Goal: Transaction & Acquisition: Subscribe to service/newsletter

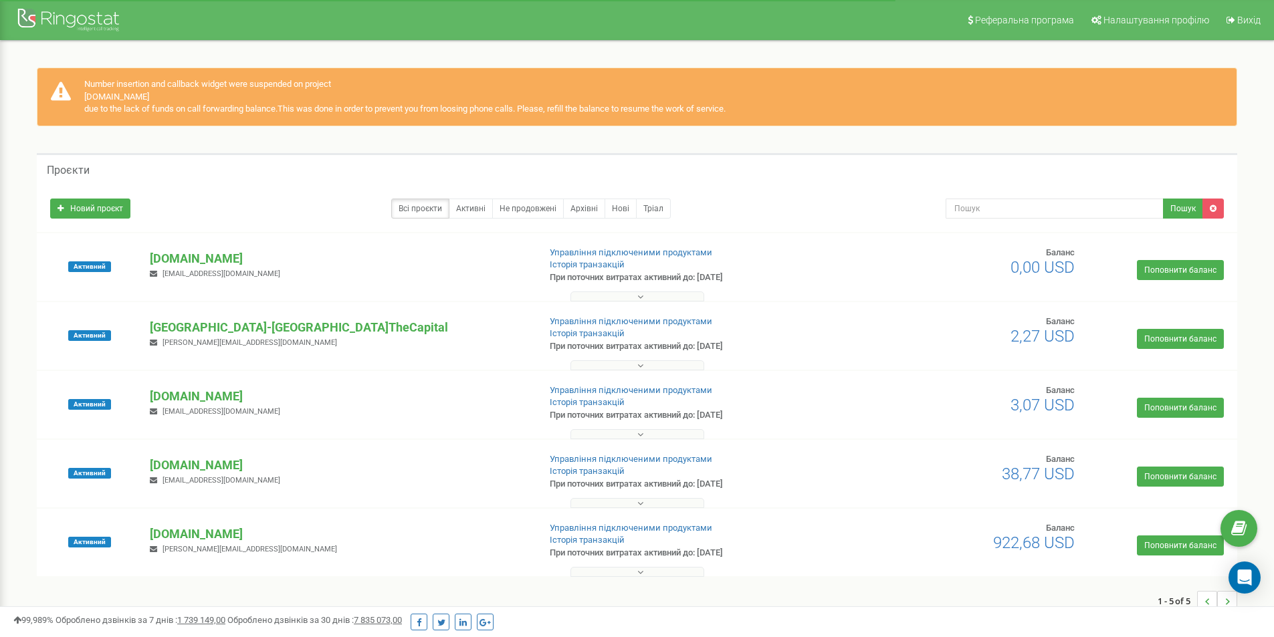
drag, startPoint x: 82, startPoint y: 76, endPoint x: 1004, endPoint y: 113, distance: 922.8
click at [1004, 113] on div "Number insertion and callback widget were suspended on project thecapitallichka…" at bounding box center [637, 97] width 1200 height 59
copy div "Number insertion and callback widget were suspended on project thecapitallichka…"
click at [1203, 272] on link "Поповнити баланс" at bounding box center [1180, 270] width 87 height 20
drag, startPoint x: 142, startPoint y: 252, endPoint x: 282, endPoint y: 253, distance: 139.1
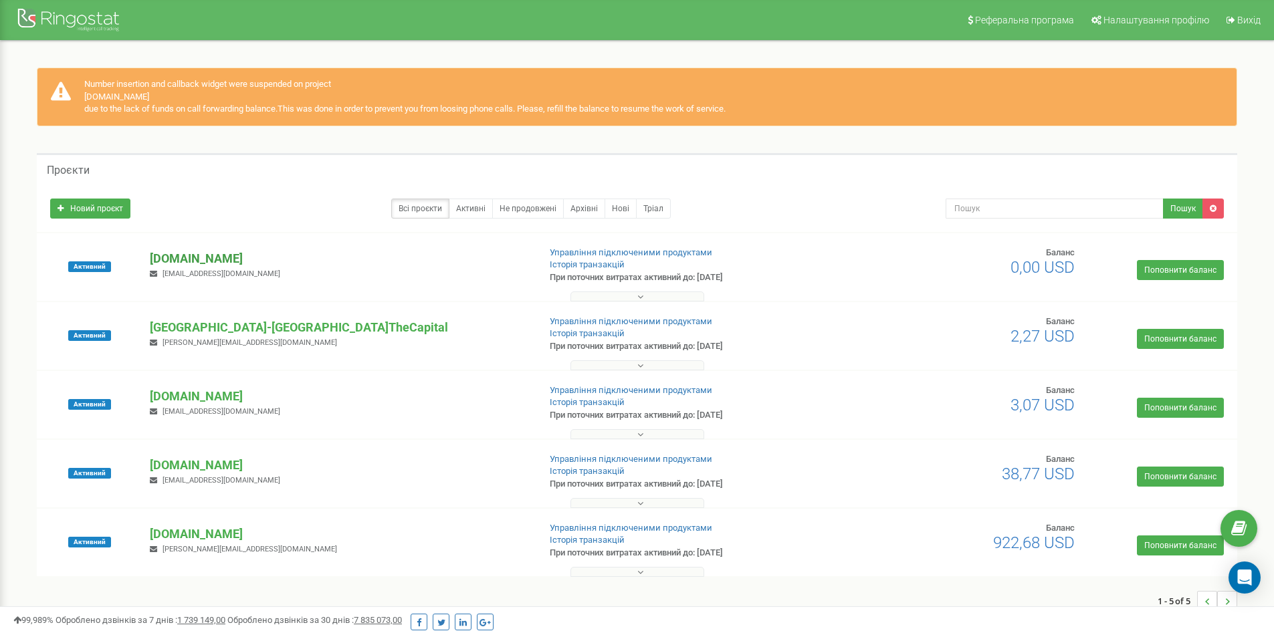
click at [282, 253] on div "thecapitallichka.com v.gordenko1994@gmail.com" at bounding box center [339, 264] width 398 height 29
copy p "[DOMAIN_NAME]"
click at [367, 320] on p "[GEOGRAPHIC_DATA]-[GEOGRAPHIC_DATA]TheCapital" at bounding box center [339, 327] width 378 height 17
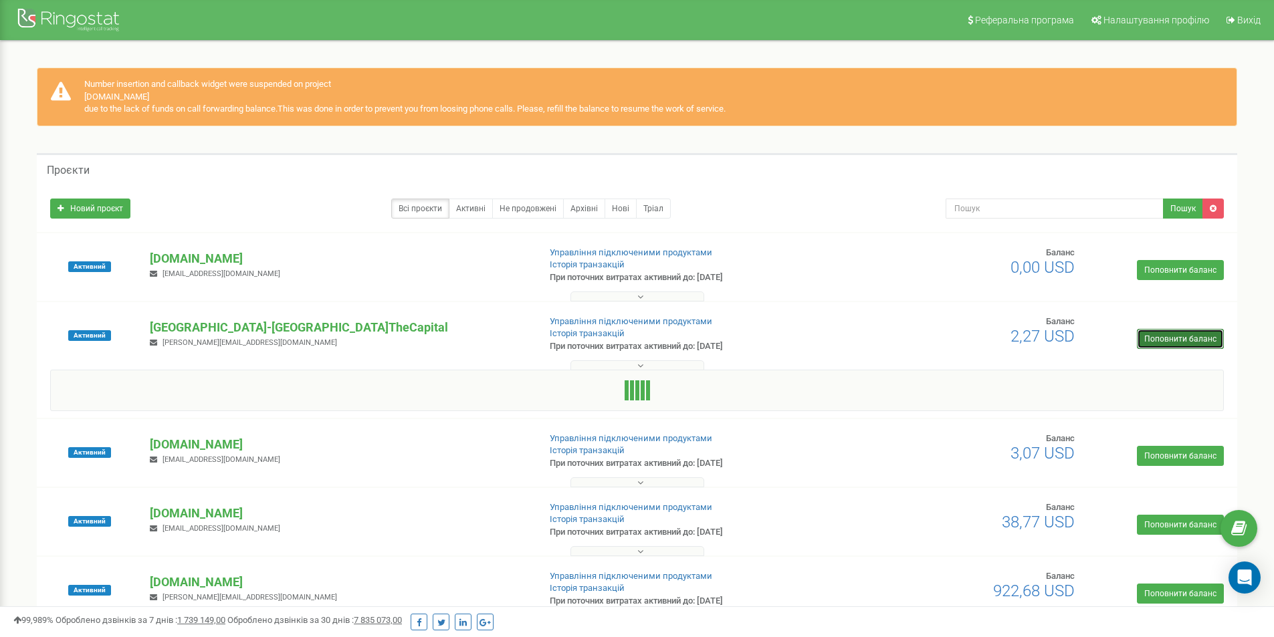
click at [1190, 340] on link "Поповнити баланс" at bounding box center [1180, 339] width 87 height 20
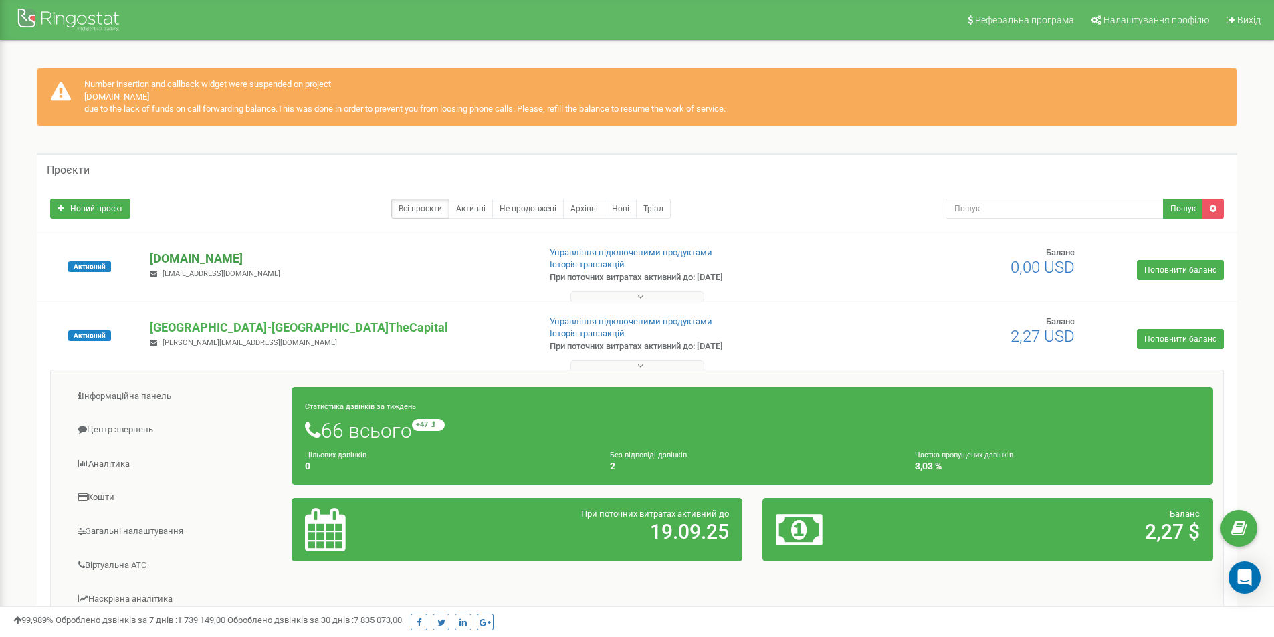
drag, startPoint x: 181, startPoint y: 261, endPoint x: 163, endPoint y: 255, distance: 18.2
click at [163, 255] on p "[DOMAIN_NAME]" at bounding box center [339, 258] width 378 height 17
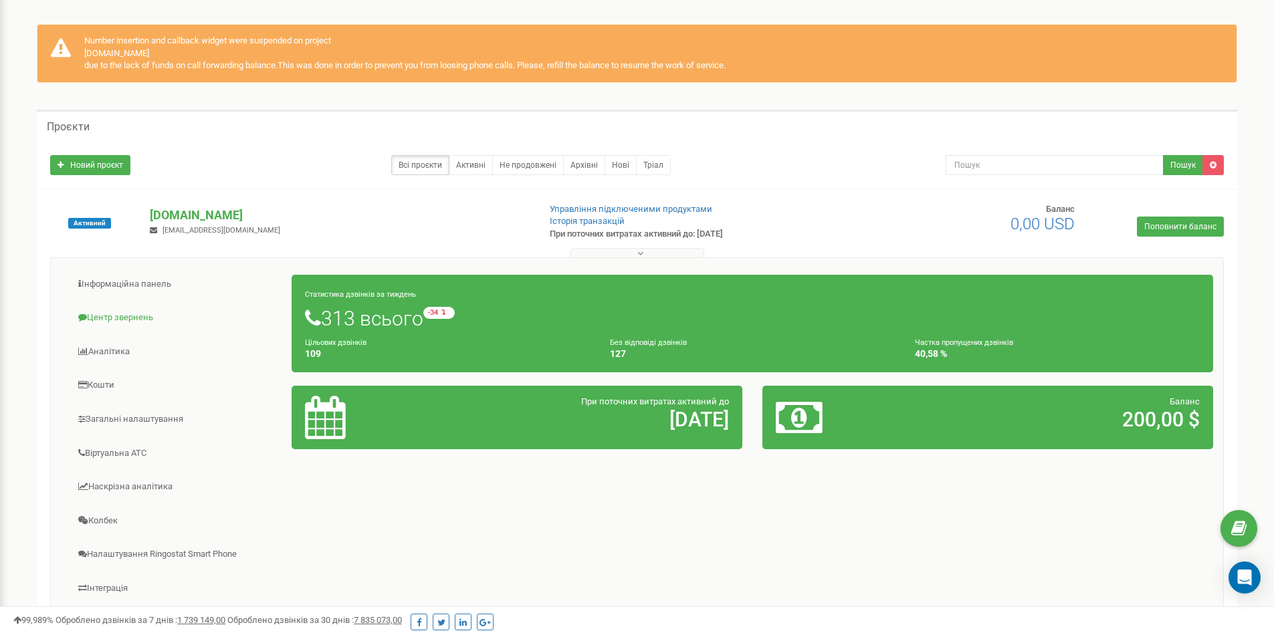
scroll to position [67, 0]
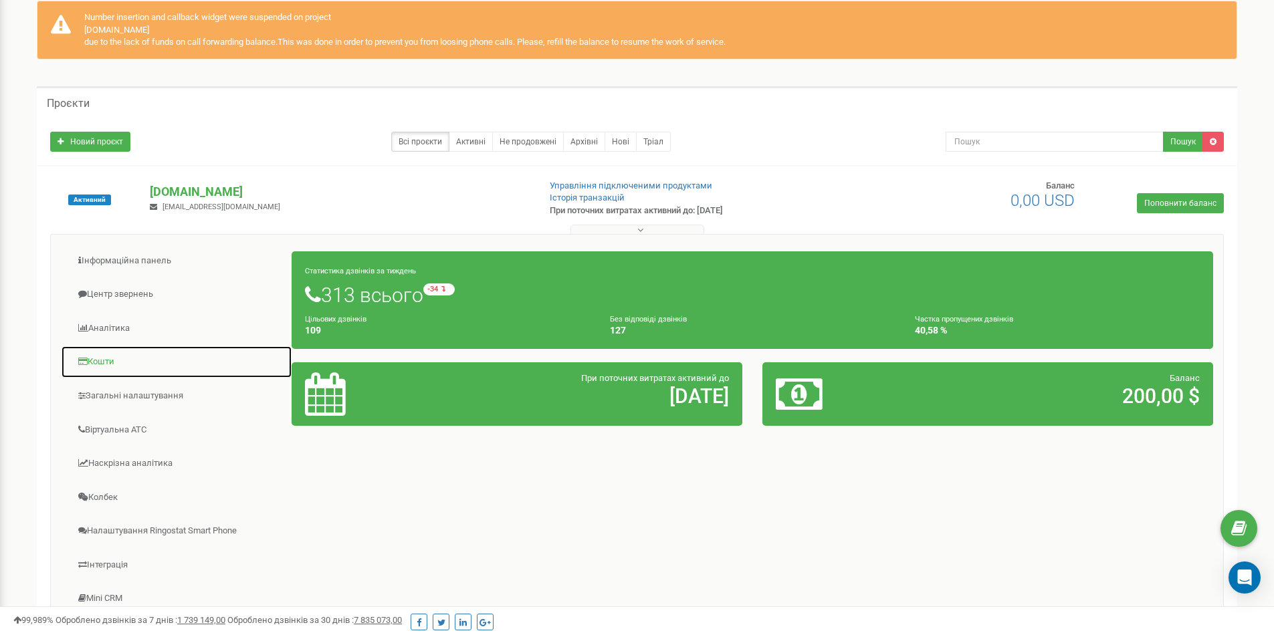
click at [100, 366] on link "Кошти" at bounding box center [176, 362] width 231 height 33
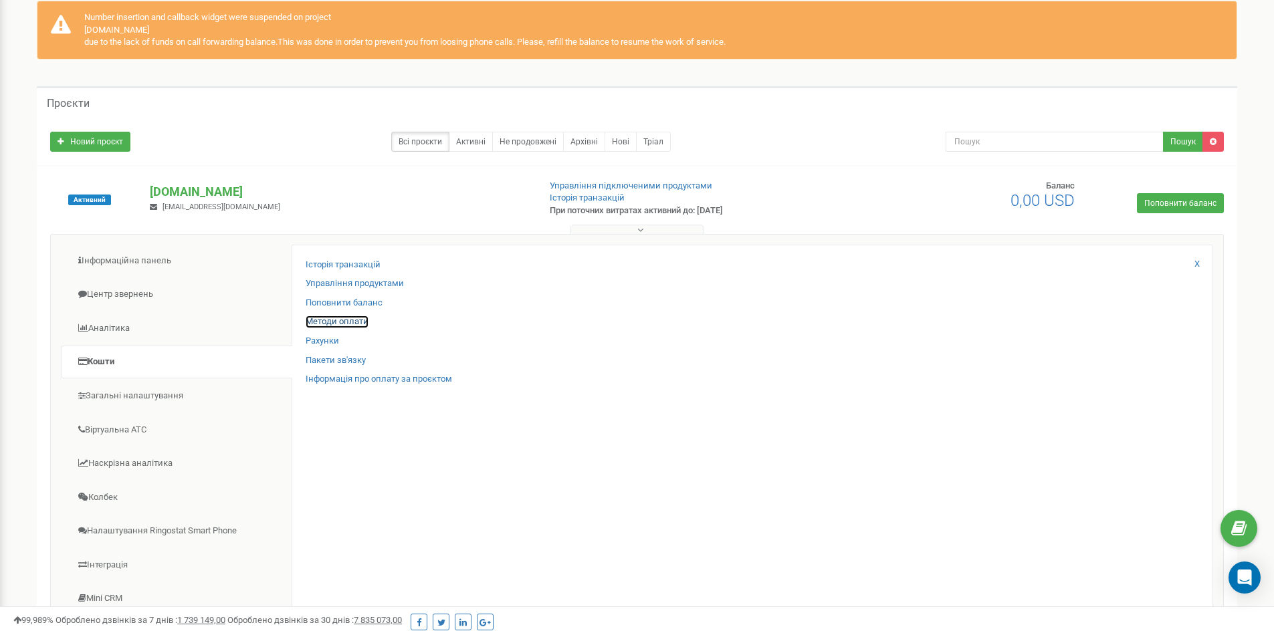
click at [360, 324] on link "Методи оплати" at bounding box center [337, 322] width 63 height 13
click at [352, 314] on div "Поповнити баланс" at bounding box center [752, 306] width 893 height 19
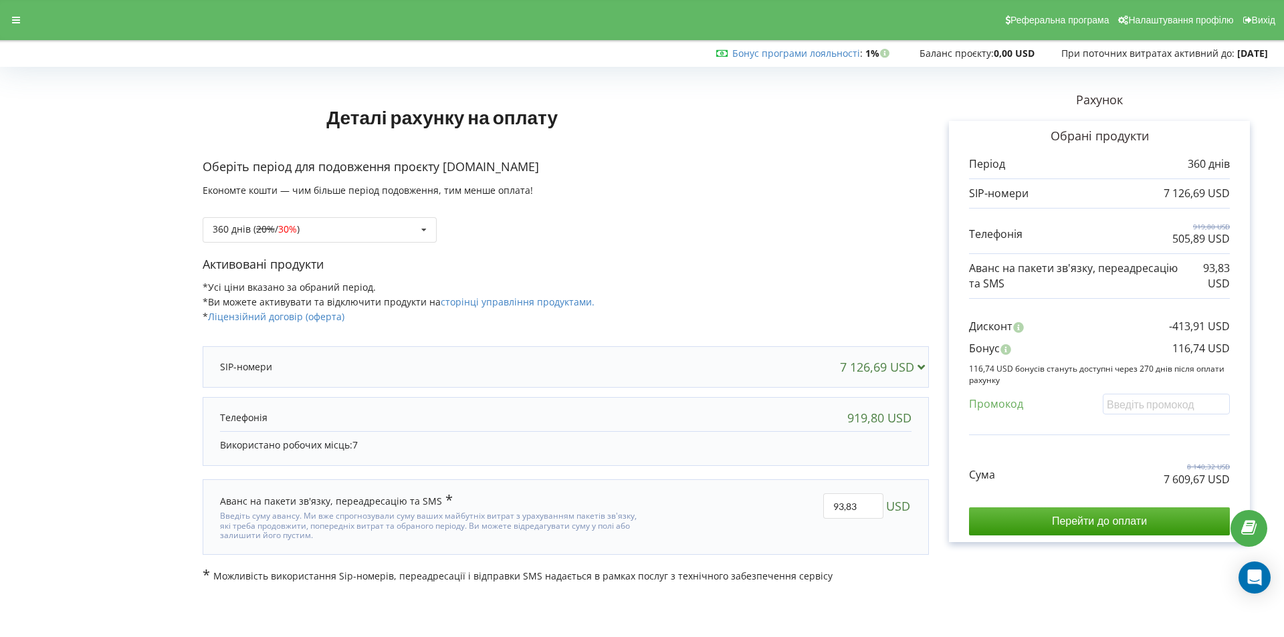
click at [437, 437] on div "Використано робочих місць: 7" at bounding box center [565, 444] width 691 height 27
click at [346, 231] on div "360 днів ( 20% / 30% ) Поповнити баланс без подовження 20% / 30% 30% /" at bounding box center [320, 229] width 234 height 25
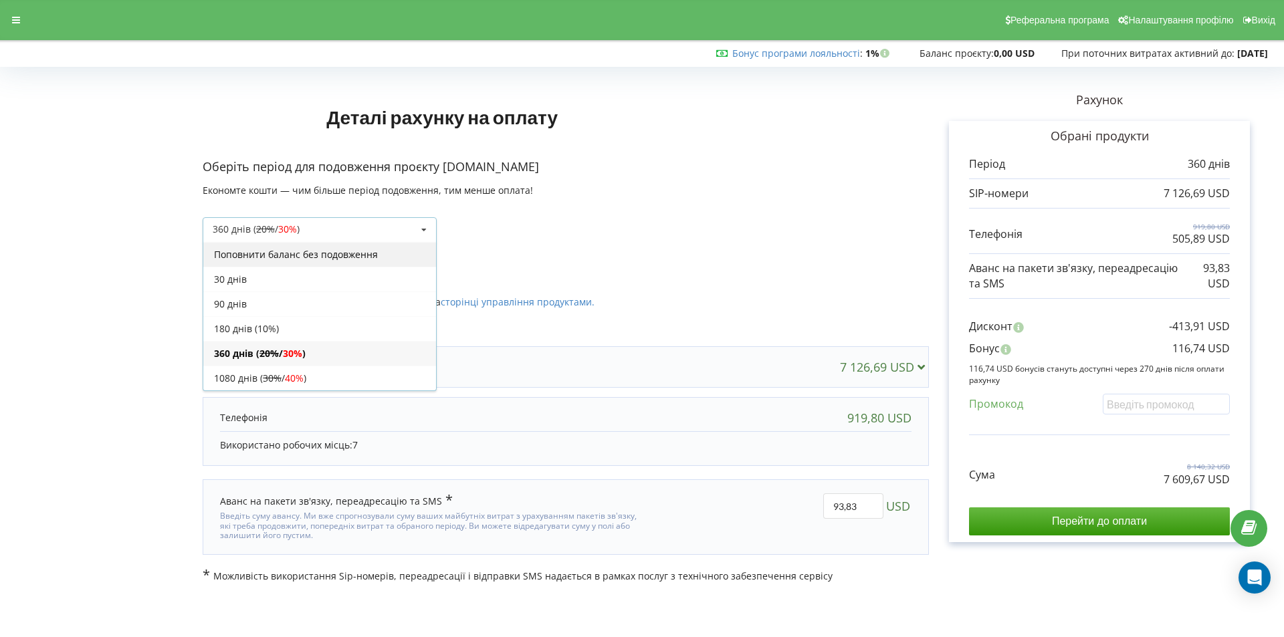
click at [326, 256] on div "Поповнити баланс без подовження" at bounding box center [319, 254] width 233 height 25
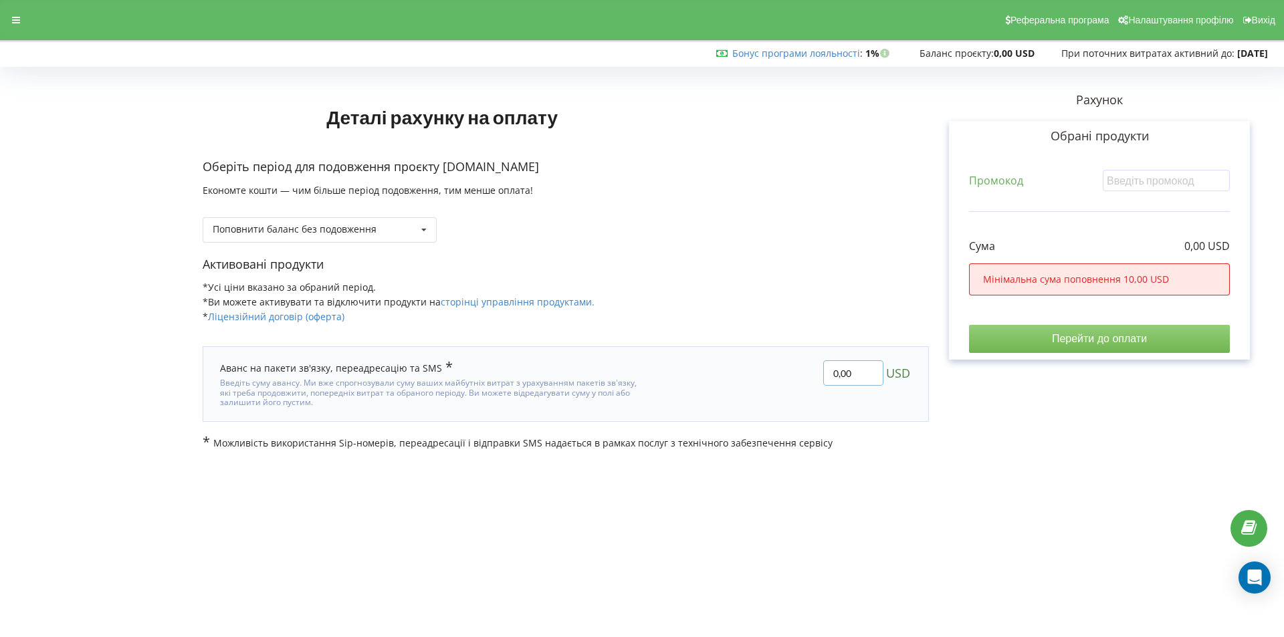
drag, startPoint x: 853, startPoint y: 370, endPoint x: 810, endPoint y: 377, distance: 43.3
click at [810, 377] on div "0,00 USD" at bounding box center [788, 384] width 266 height 66
type input "200"
click at [1108, 348] on div "Деталі рахунку на оплату Оберіть період для подовження проєкту thecapitallichka…" at bounding box center [642, 261] width 1256 height 378
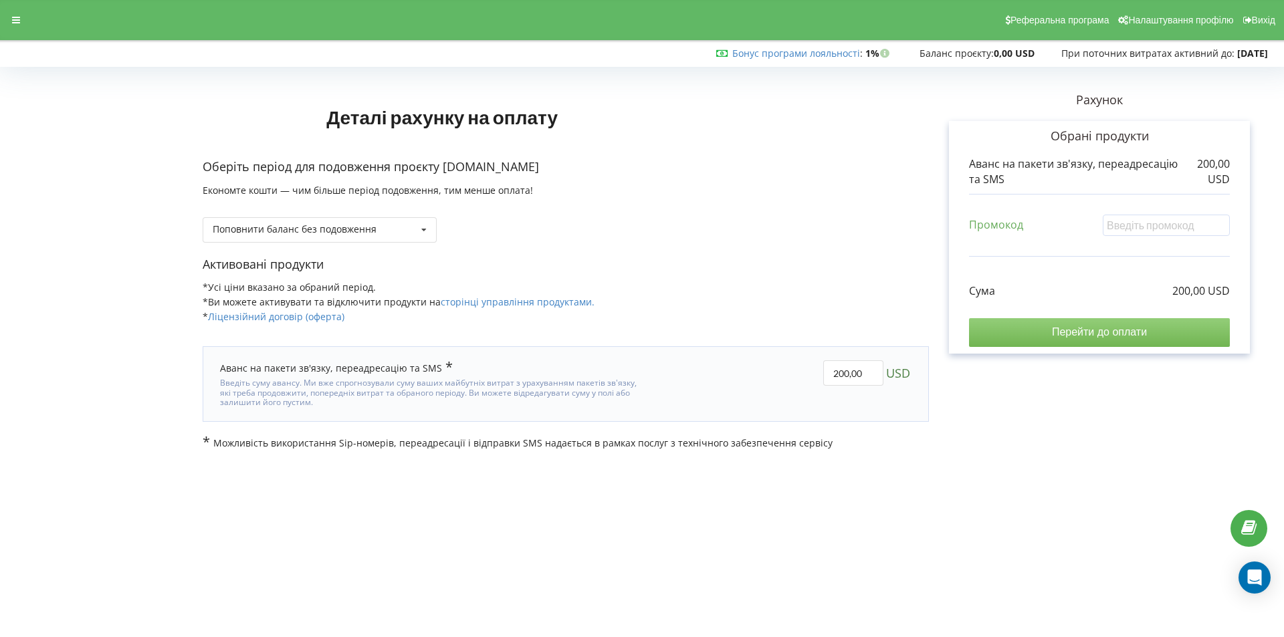
click at [1151, 338] on input "Перейти до оплати" at bounding box center [1099, 332] width 261 height 28
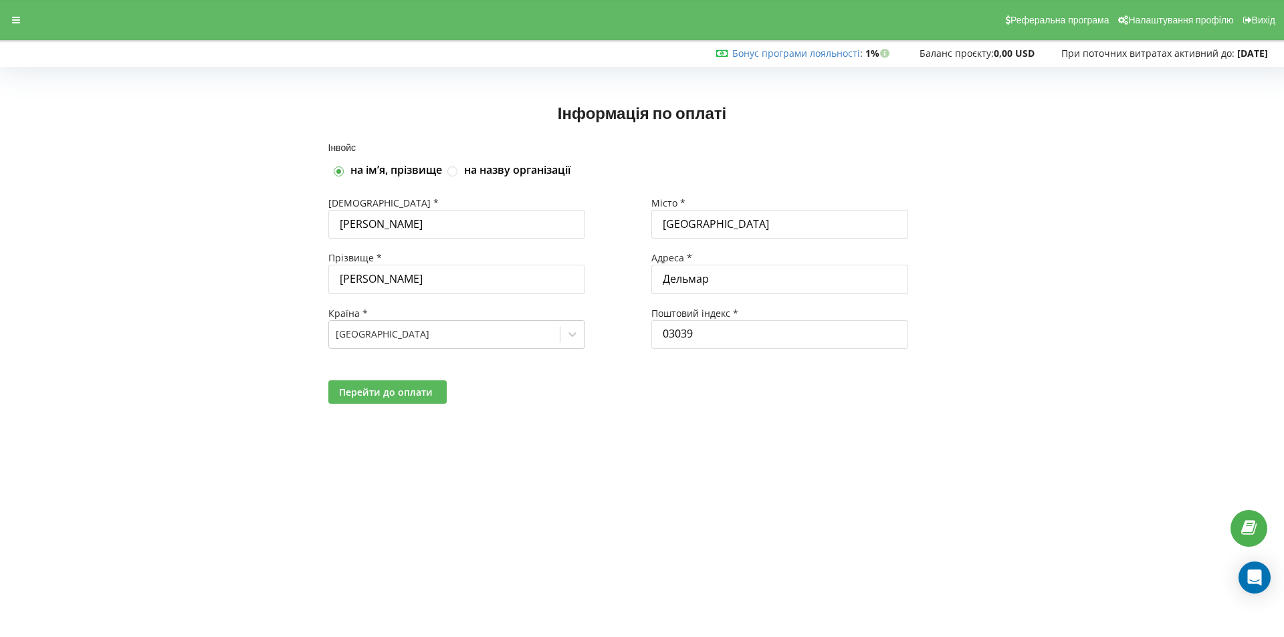
click at [403, 393] on span "Перейти до оплати" at bounding box center [386, 392] width 94 height 13
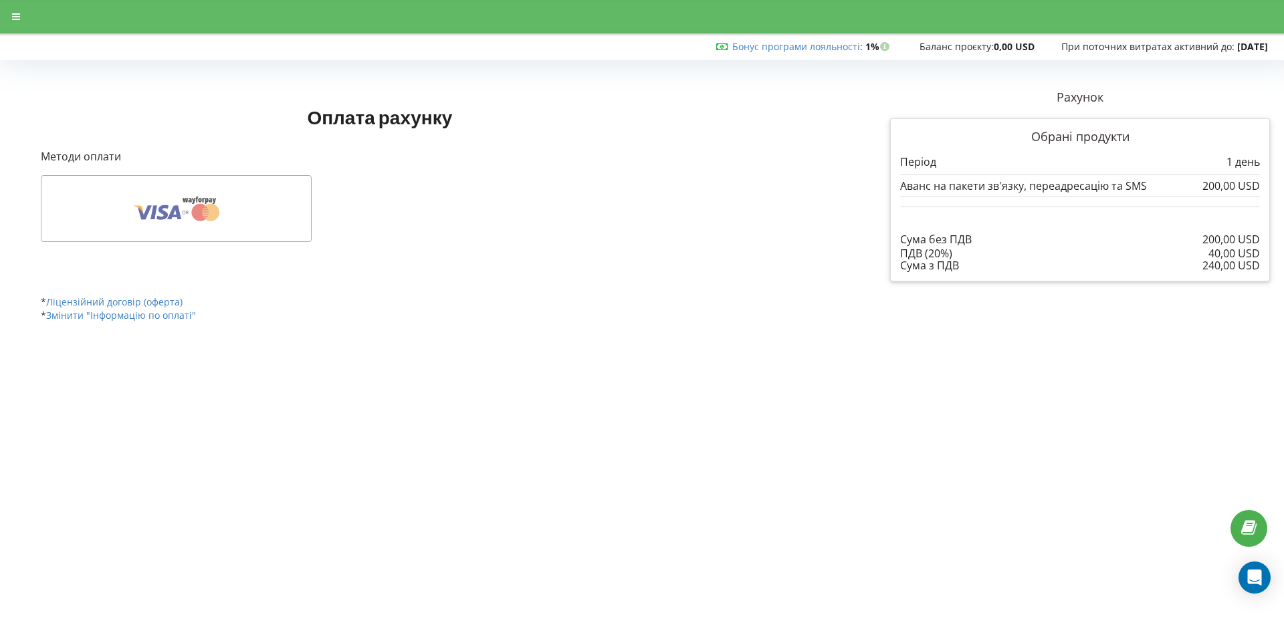
click at [200, 207] on icon at bounding box center [200, 212] width 17 height 17
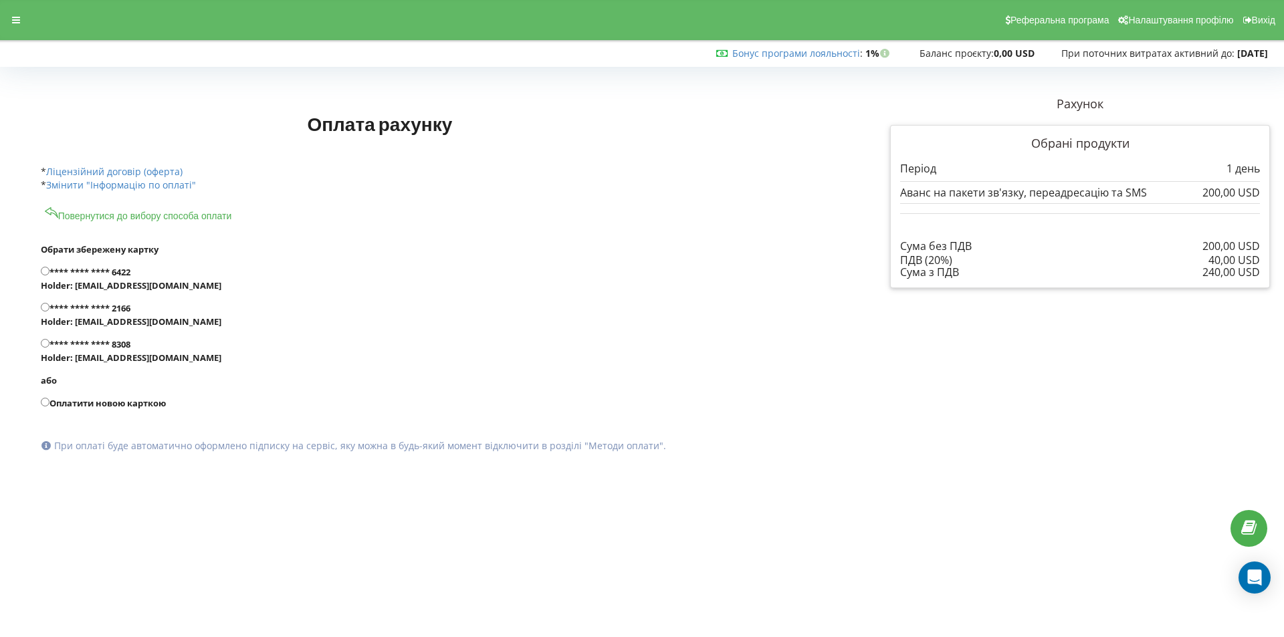
click at [44, 403] on input "Оплатити новою карткою" at bounding box center [45, 402] width 9 height 9
radio input "true"
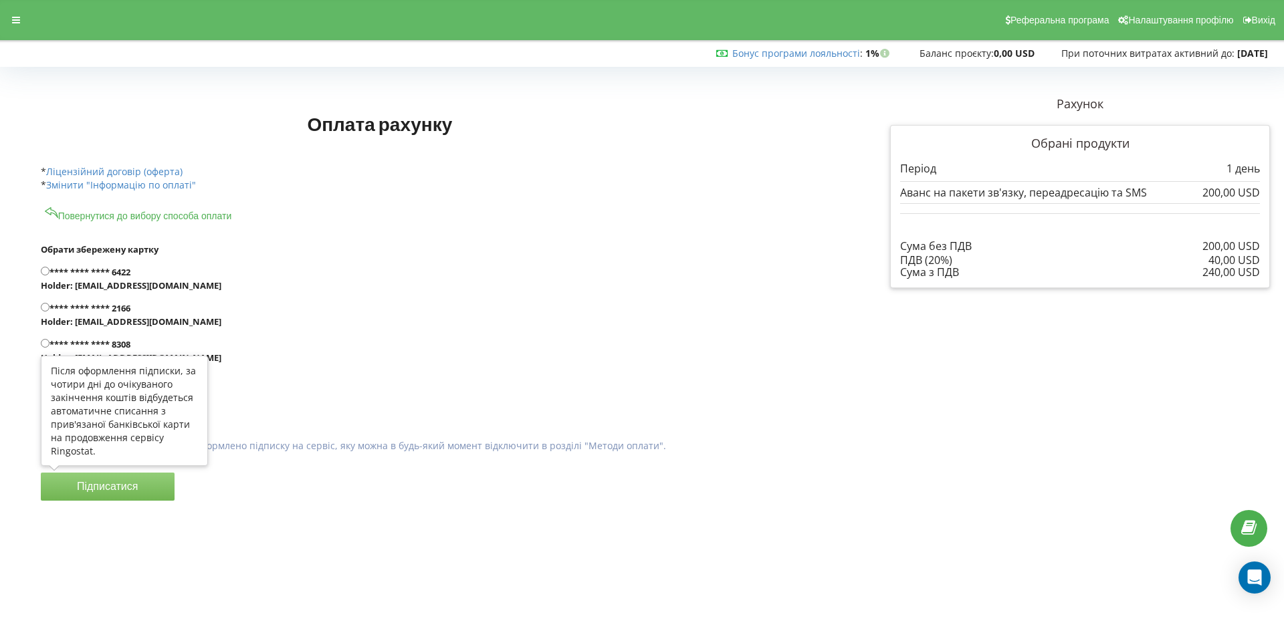
click at [105, 485] on button "Підписатися" at bounding box center [108, 487] width 134 height 28
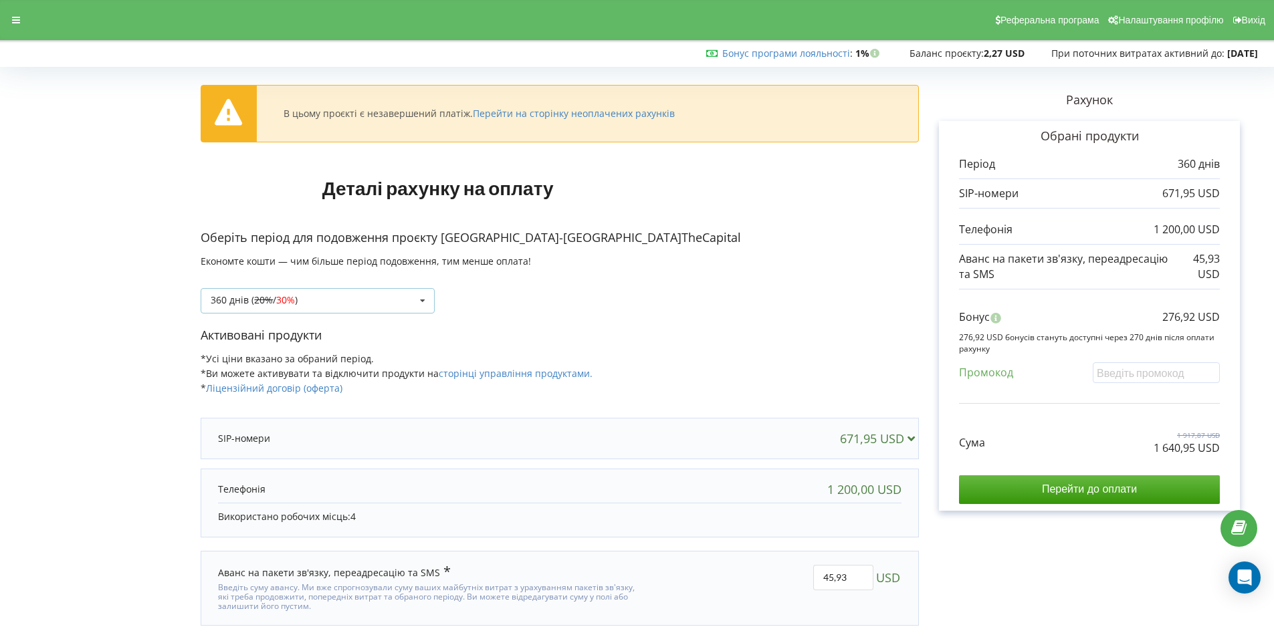
click at [338, 309] on div "360 днів ( 20% / 30% ) Поповнити баланс без подовження 20% / 30% 30% /" at bounding box center [318, 300] width 234 height 25
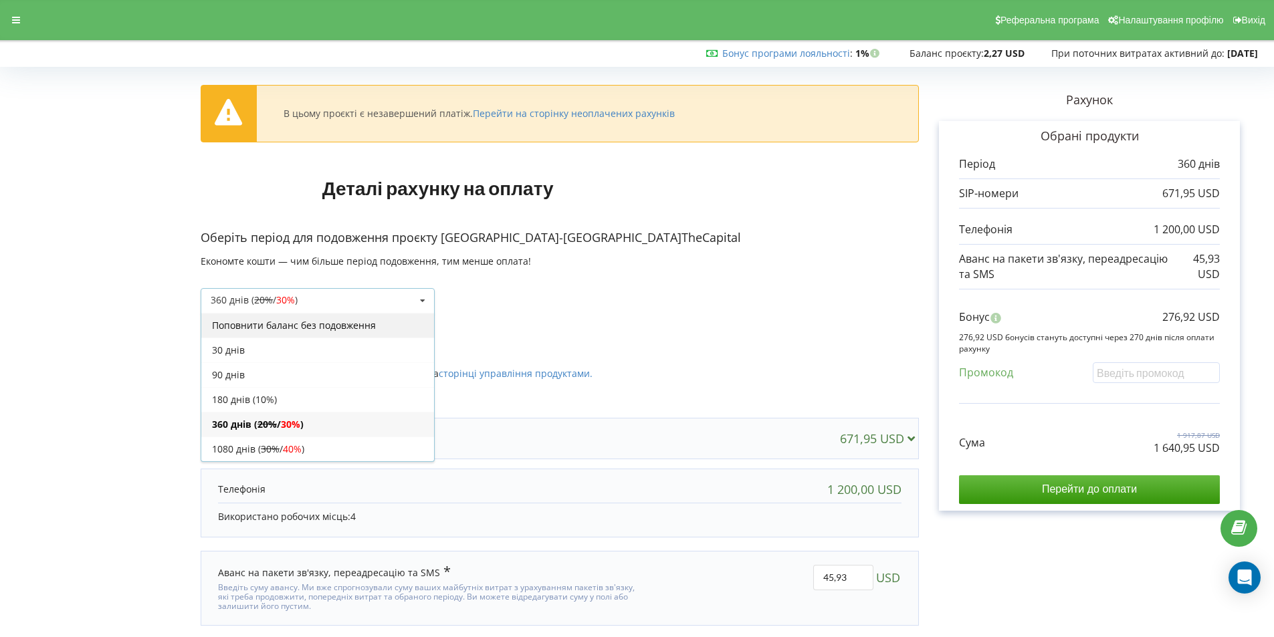
click at [300, 330] on div "Поповнити баланс без подовження" at bounding box center [317, 325] width 233 height 25
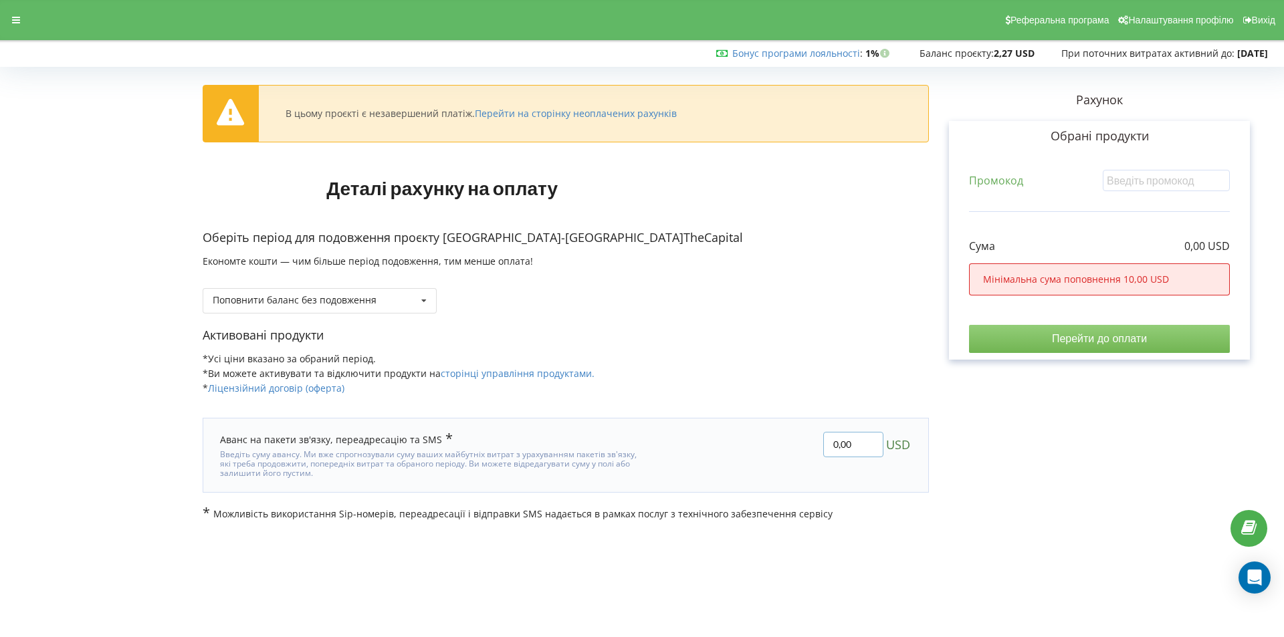
click at [857, 441] on input "0,00" at bounding box center [853, 444] width 60 height 25
type input "100"
click at [1083, 343] on div "В цьому проєкті є незавершений платіж. Перейти на сторінку неоплачених рахунків…" at bounding box center [642, 296] width 1256 height 449
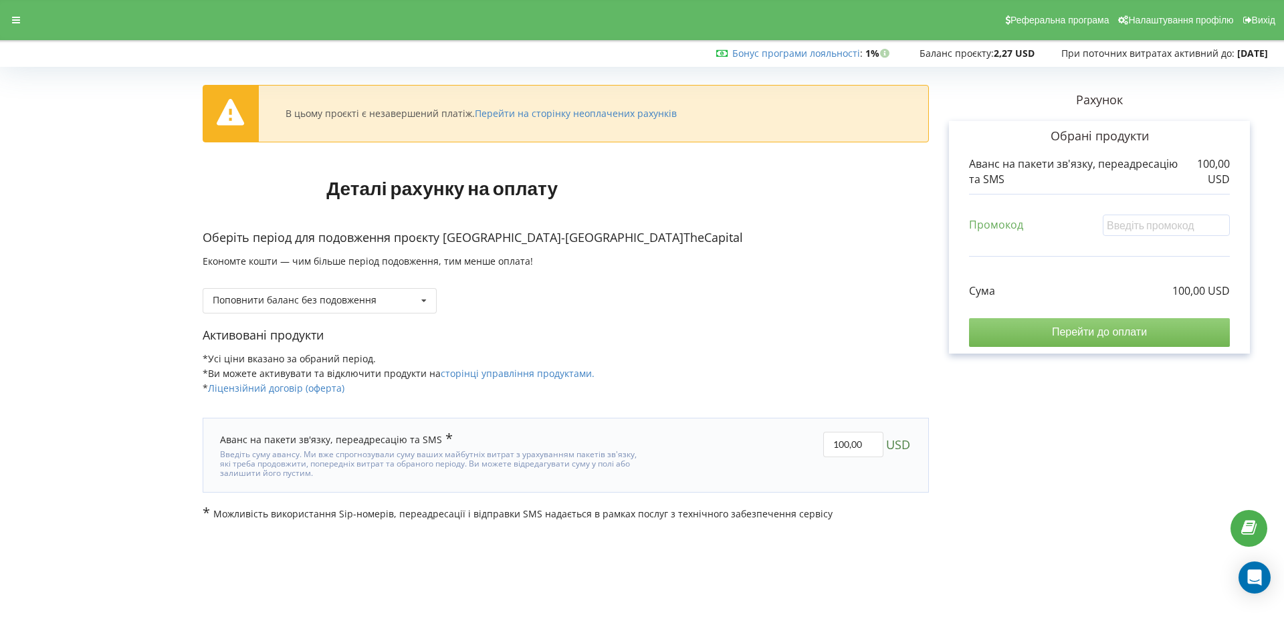
click at [1125, 340] on input "Перейти до оплати" at bounding box center [1099, 332] width 261 height 28
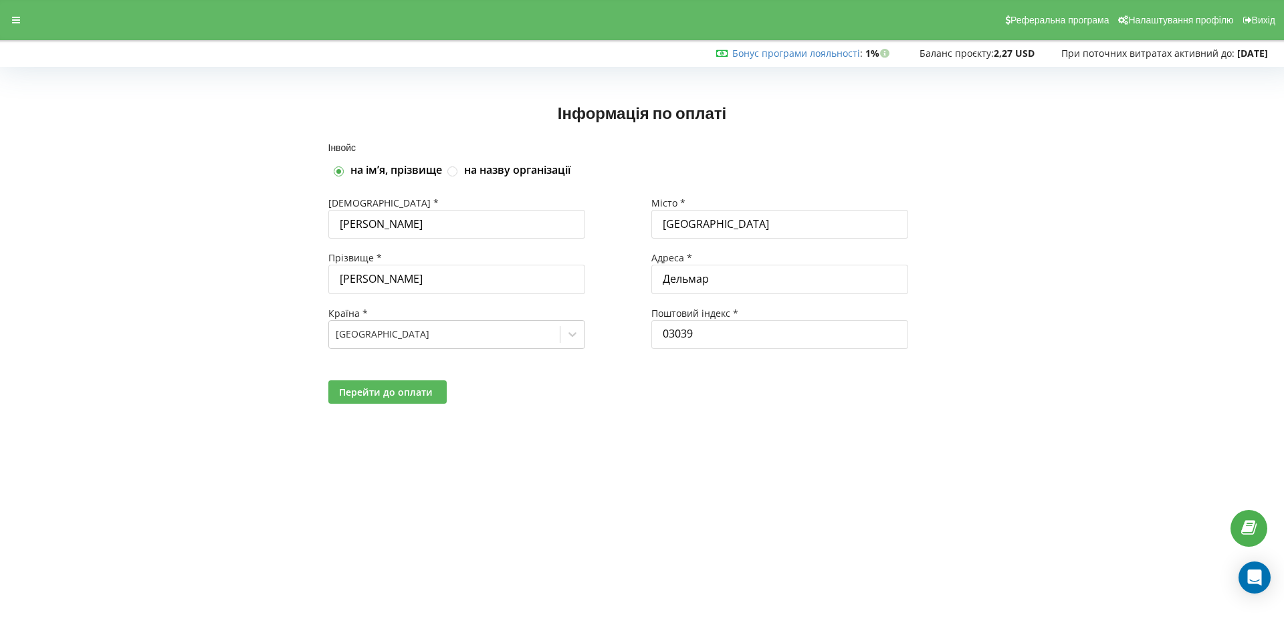
click at [412, 394] on span "Перейти до оплати" at bounding box center [386, 392] width 94 height 13
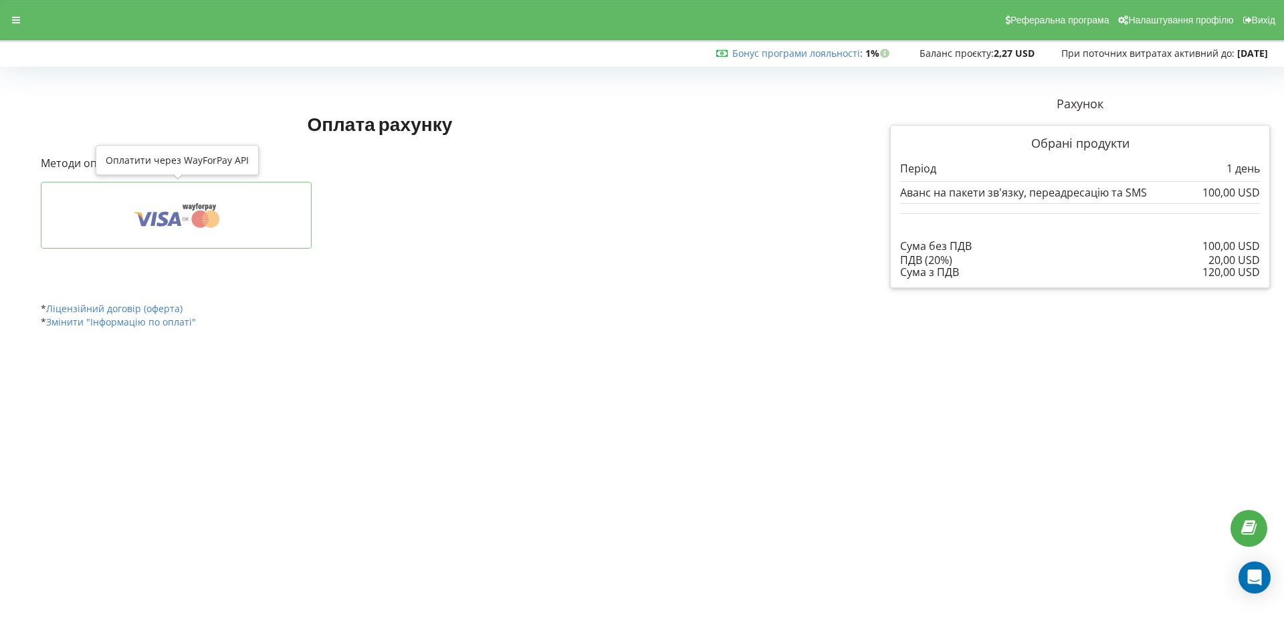
click at [237, 208] on icon at bounding box center [177, 215] width 230 height 25
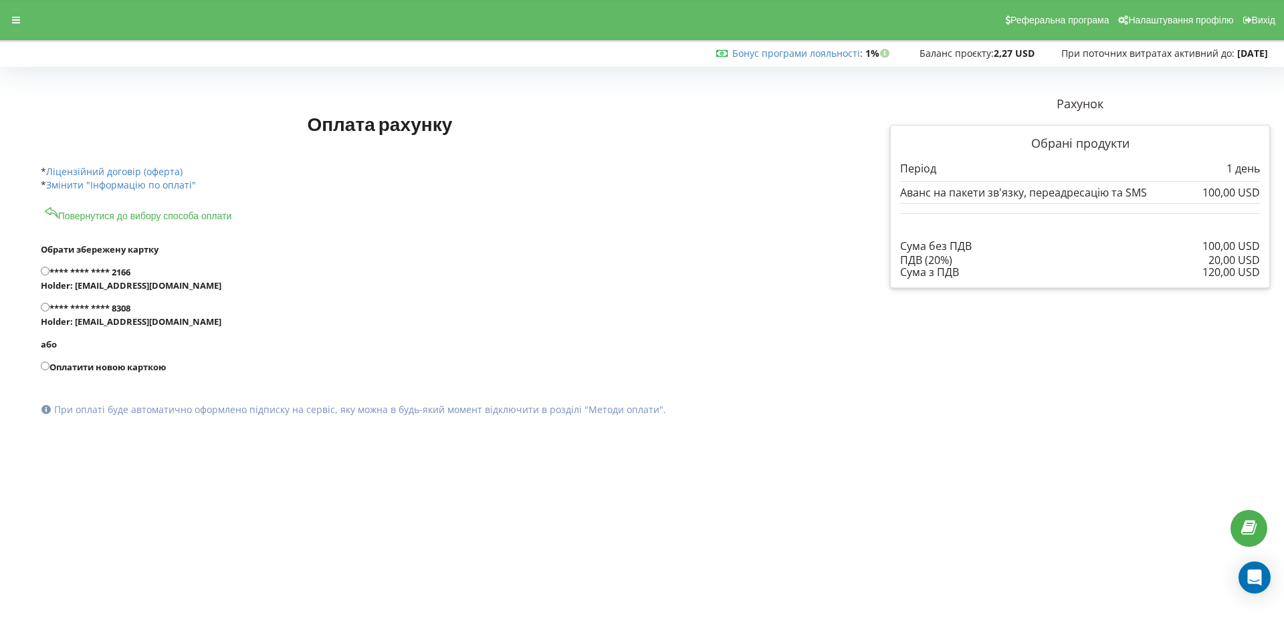
click at [110, 369] on label "Оплатити новою карткою" at bounding box center [430, 366] width 778 height 13
click at [49, 369] on input "Оплатити новою карткою" at bounding box center [45, 366] width 9 height 9
radio input "true"
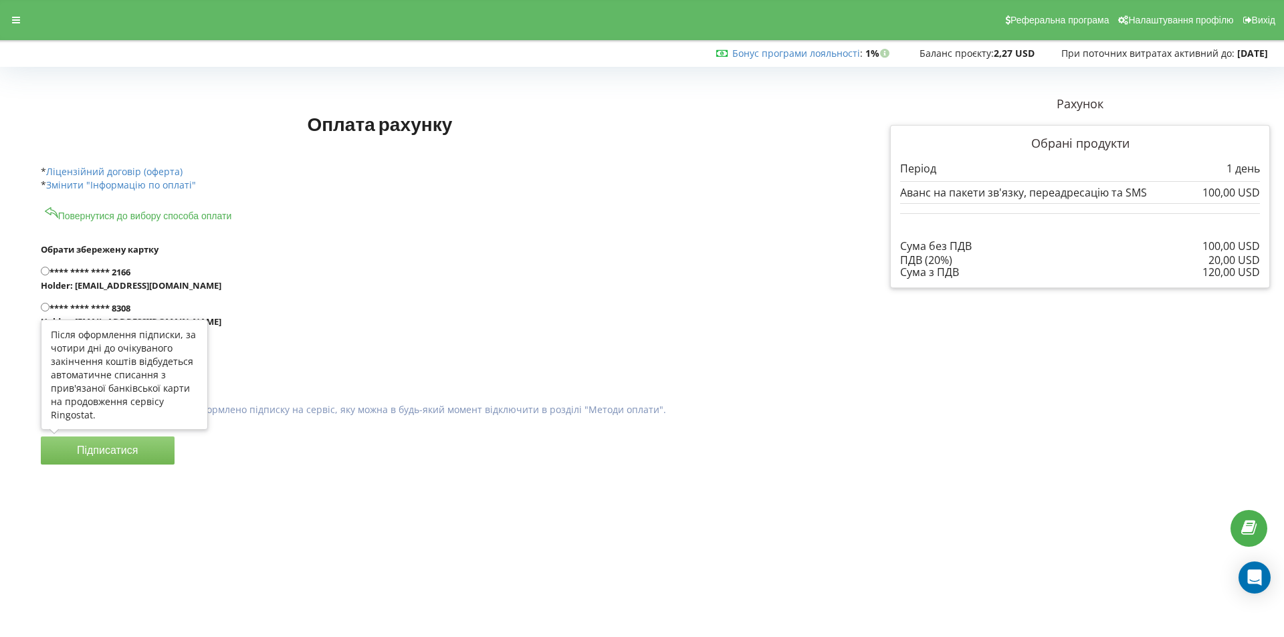
click at [118, 463] on button "Підписатися" at bounding box center [108, 451] width 134 height 28
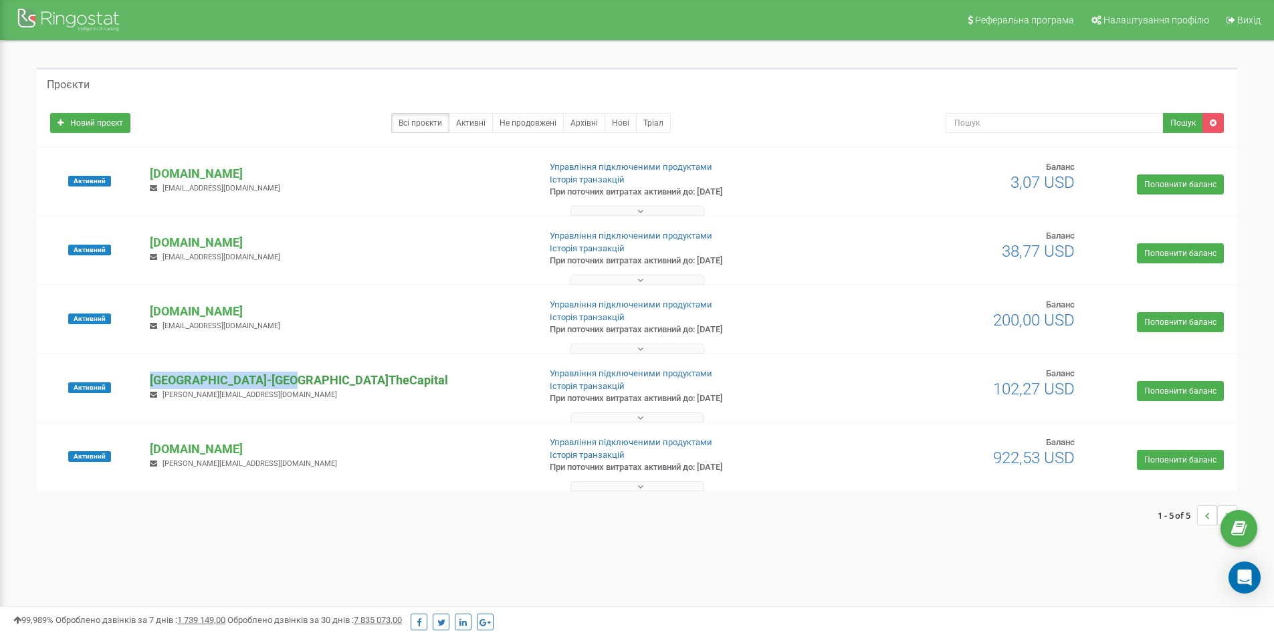
drag, startPoint x: 253, startPoint y: 380, endPoint x: 298, endPoint y: 380, distance: 44.8
click at [298, 380] on div "Dubai-Spain.TheCapital andrey.thecapital@gmail.com" at bounding box center [339, 386] width 398 height 29
click at [320, 559] on div "Проєкти Новий проєкт Всі проєкти Активні Не продовжені Архівні Нові Тріал Пошук" at bounding box center [637, 303] width 1254 height 525
click at [242, 376] on p "[GEOGRAPHIC_DATA]-[GEOGRAPHIC_DATA]TheCapital" at bounding box center [339, 380] width 378 height 17
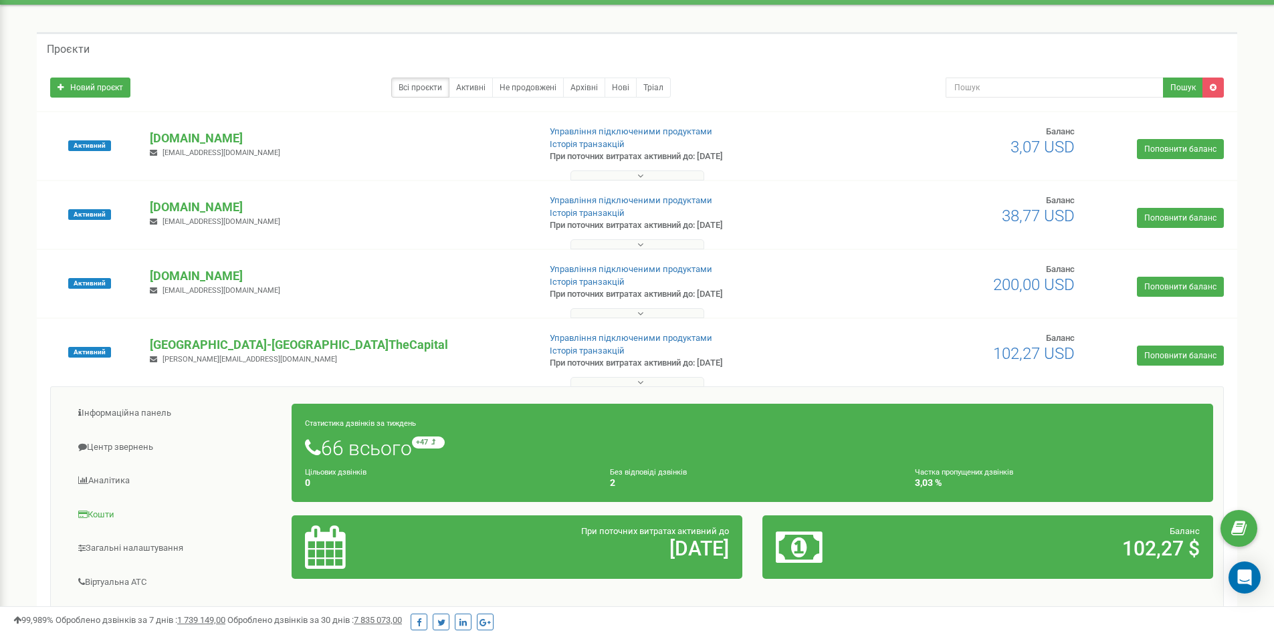
scroll to position [67, 0]
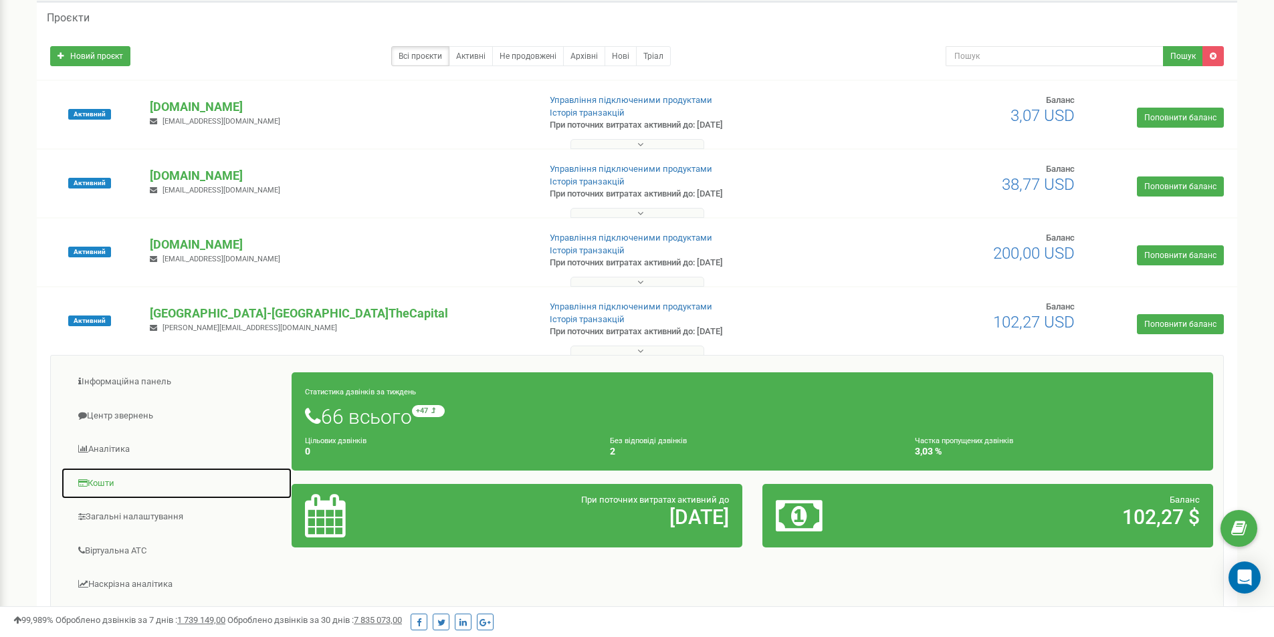
click at [107, 480] on link "Кошти" at bounding box center [176, 483] width 231 height 33
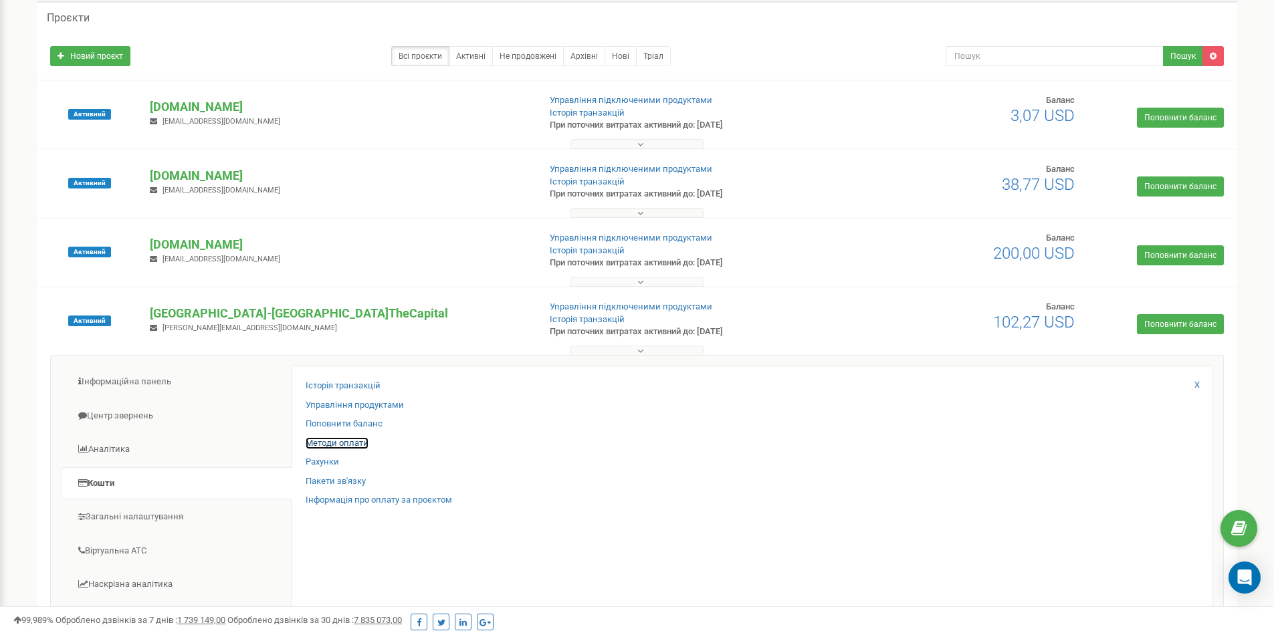
drag, startPoint x: 352, startPoint y: 427, endPoint x: 334, endPoint y: 440, distance: 22.5
click at [0, 298] on div "Реферальна програма Налаштування профілю Вихід Проєкти Новий проєкт Всі проєкти…" at bounding box center [637, 440] width 1274 height 1014
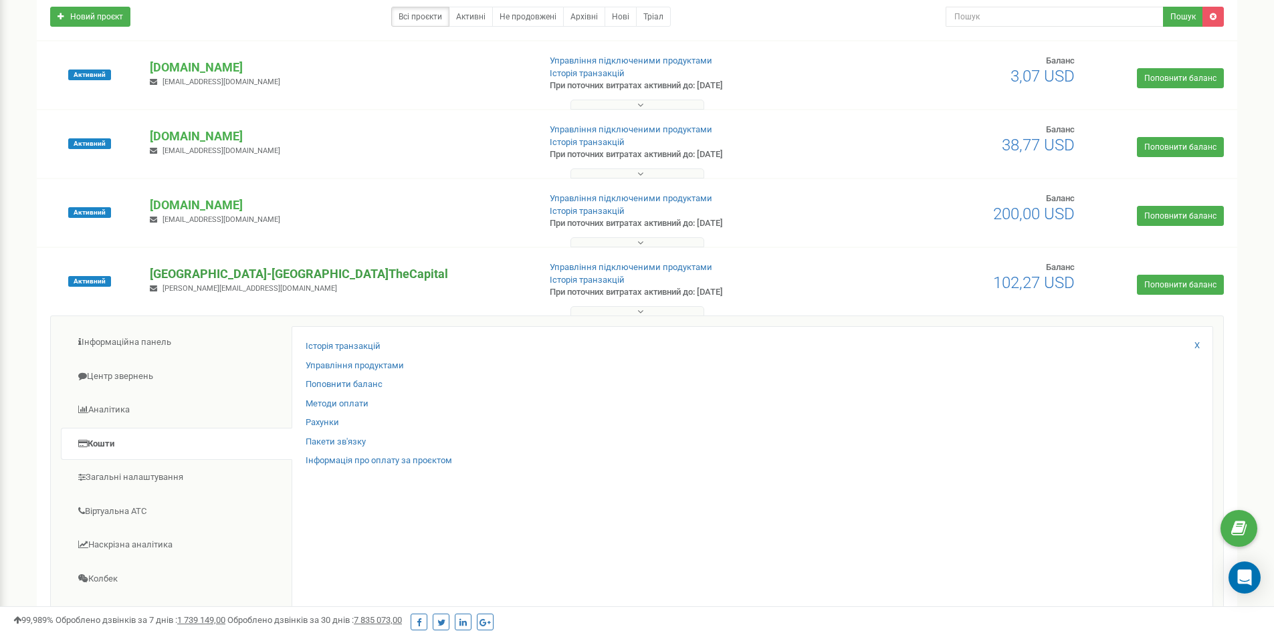
scroll to position [0, 0]
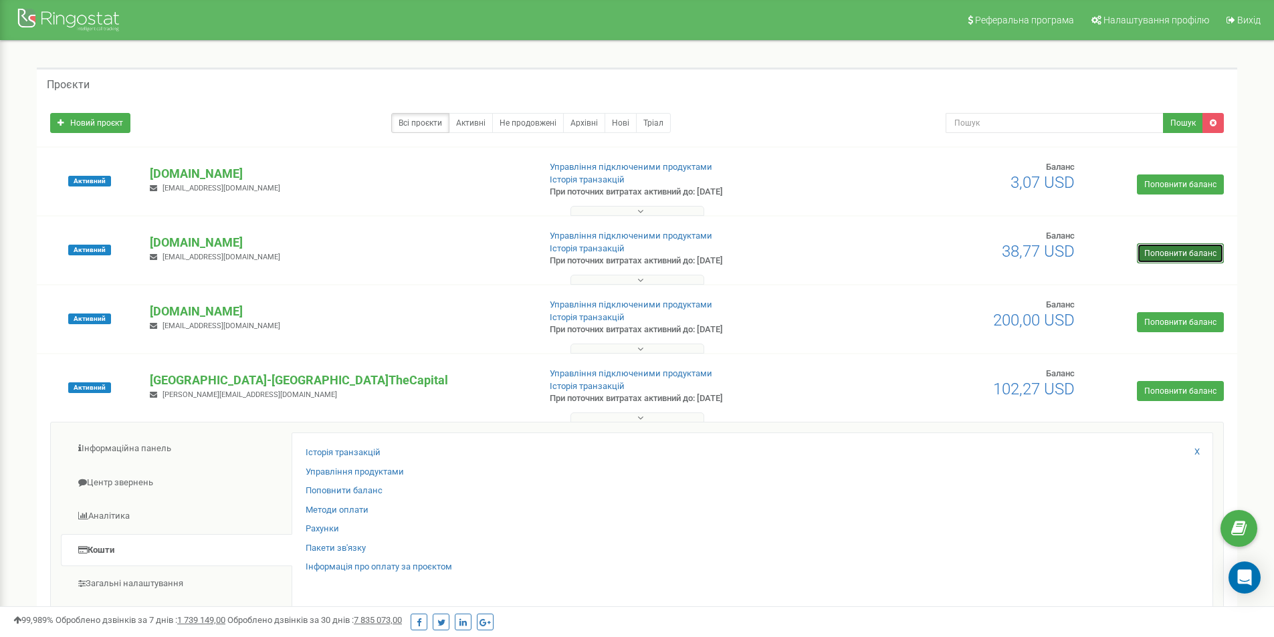
click at [1158, 259] on link "Поповнити баланс" at bounding box center [1180, 253] width 87 height 20
drag, startPoint x: 187, startPoint y: 174, endPoint x: 157, endPoint y: 173, distance: 29.4
click at [157, 173] on p "[DOMAIN_NAME]" at bounding box center [339, 173] width 378 height 17
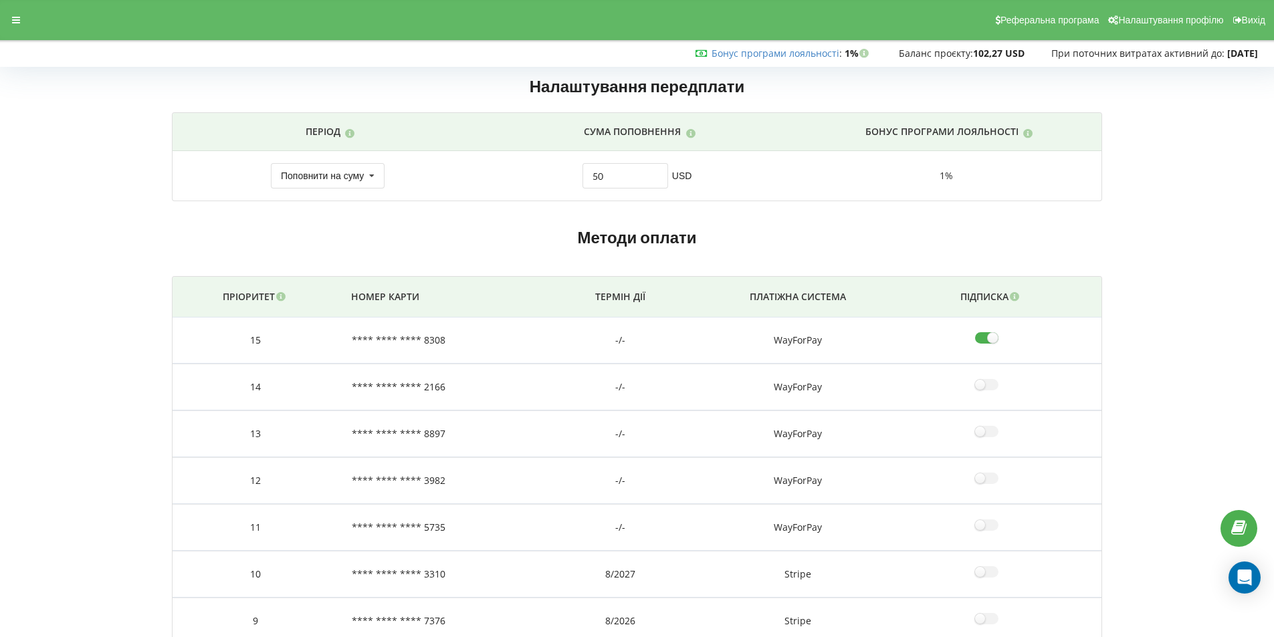
click at [992, 338] on input"] "checkbox" at bounding box center [991, 338] width 33 height 14
checkbox input"] "false"
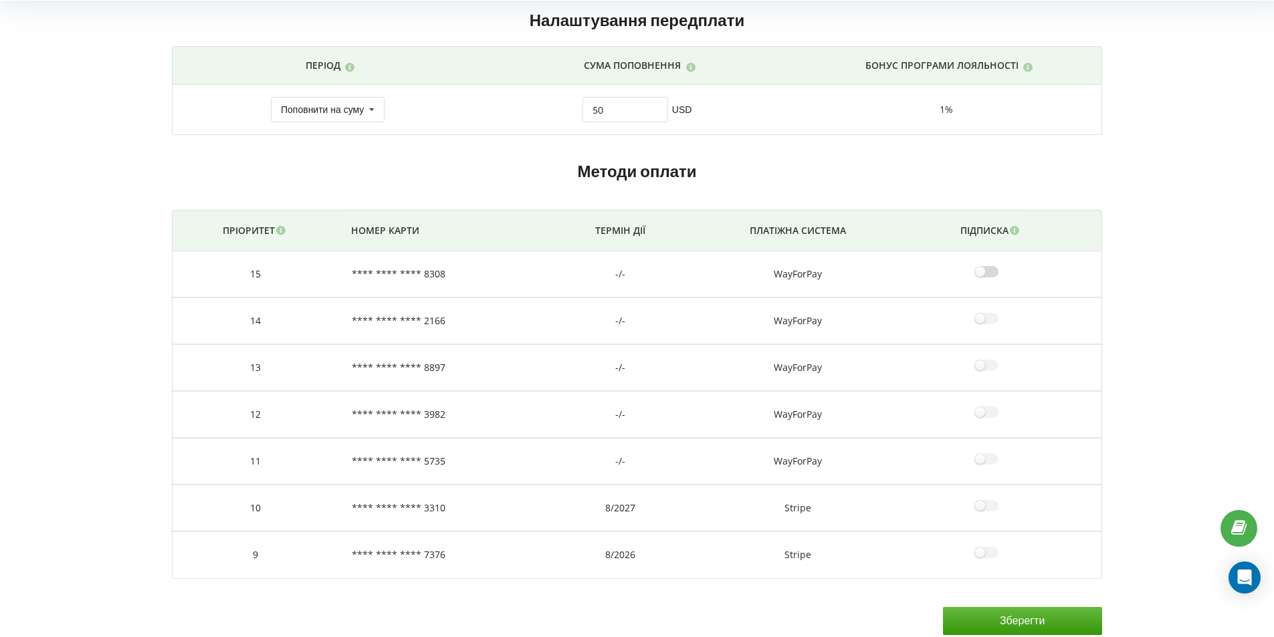
scroll to position [68, 0]
click at [1001, 608] on input "Зберегти" at bounding box center [1022, 619] width 159 height 28
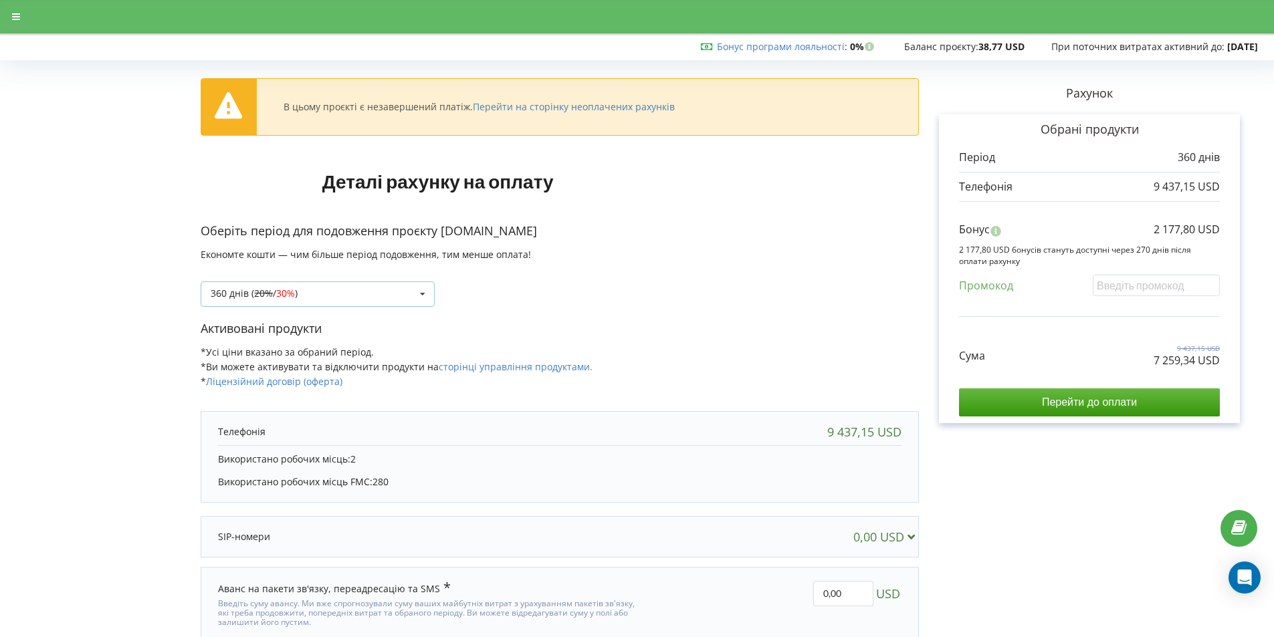
click at [338, 296] on div "360 днів ( 20% / 30% ) Поповнити баланс без подовження 20% / 30% 30% / 40%" at bounding box center [318, 294] width 234 height 25
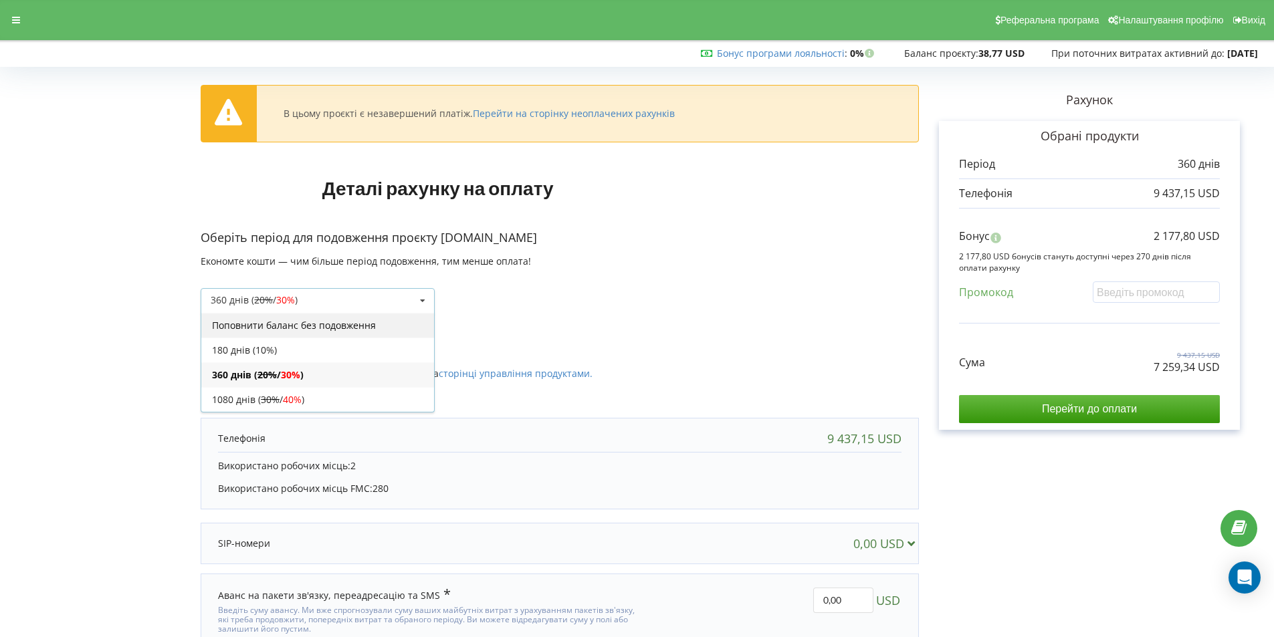
click at [318, 326] on div "Поповнити баланс без подовження" at bounding box center [317, 325] width 233 height 25
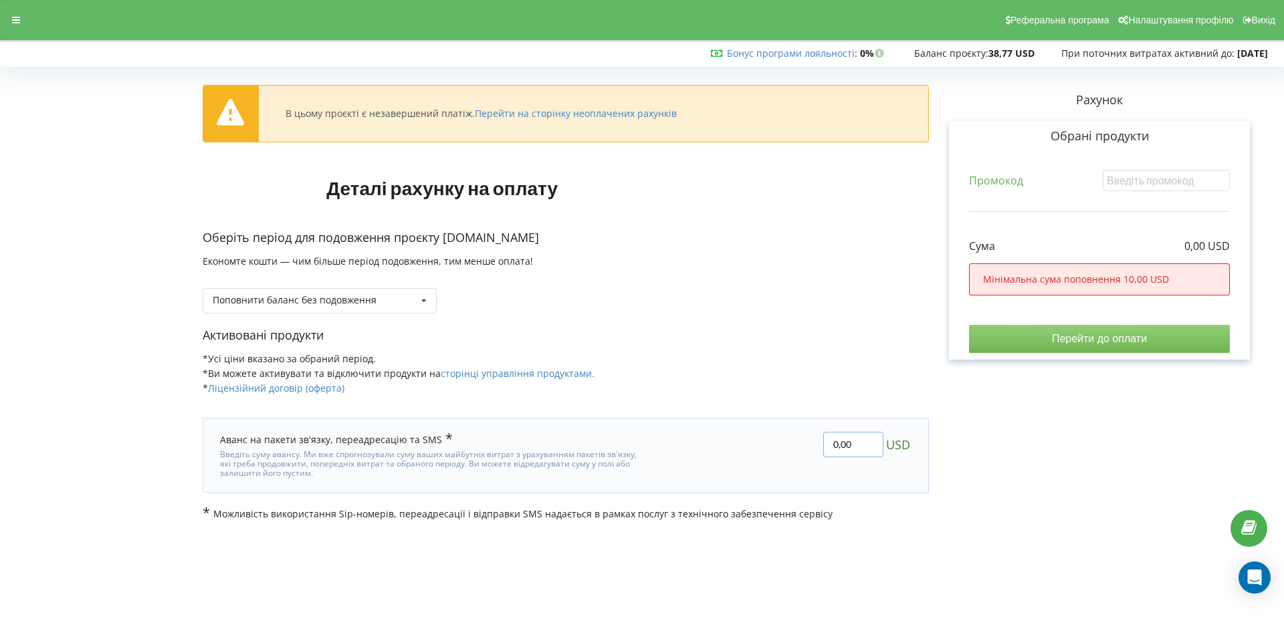
click at [865, 441] on input "0,00" at bounding box center [853, 444] width 60 height 25
type input "200"
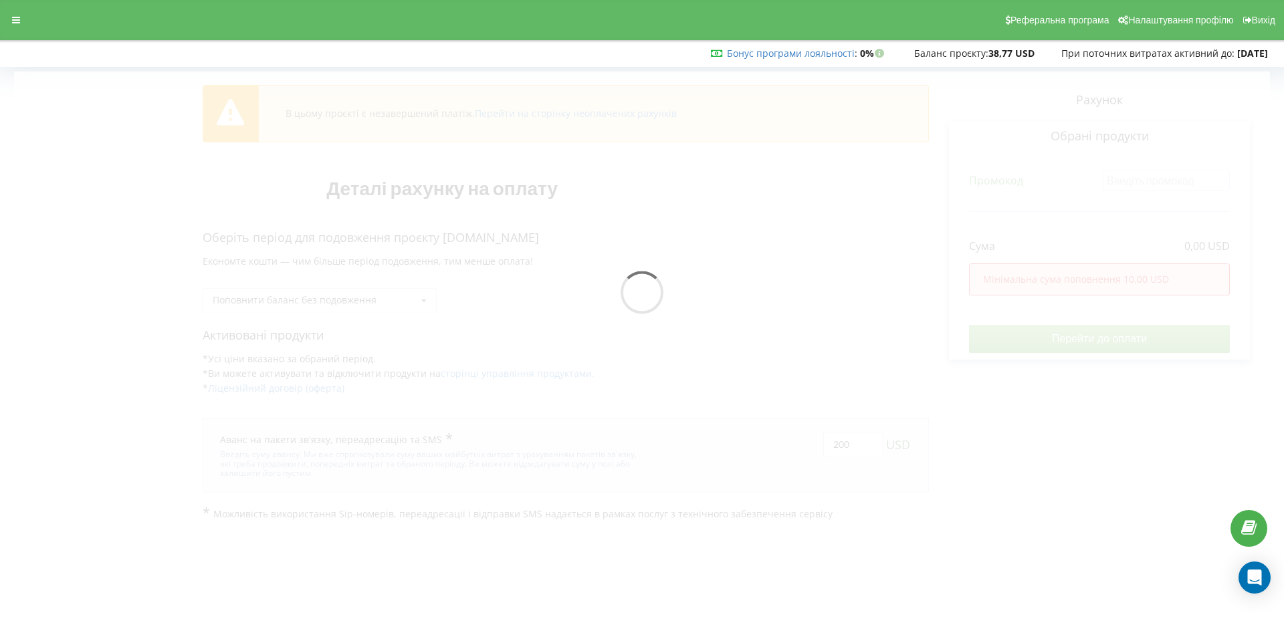
click at [968, 443] on div "В цьому проєкті є незавершений платіж. Перейти на сторінку неоплачених рахунків…" at bounding box center [642, 296] width 1256 height 449
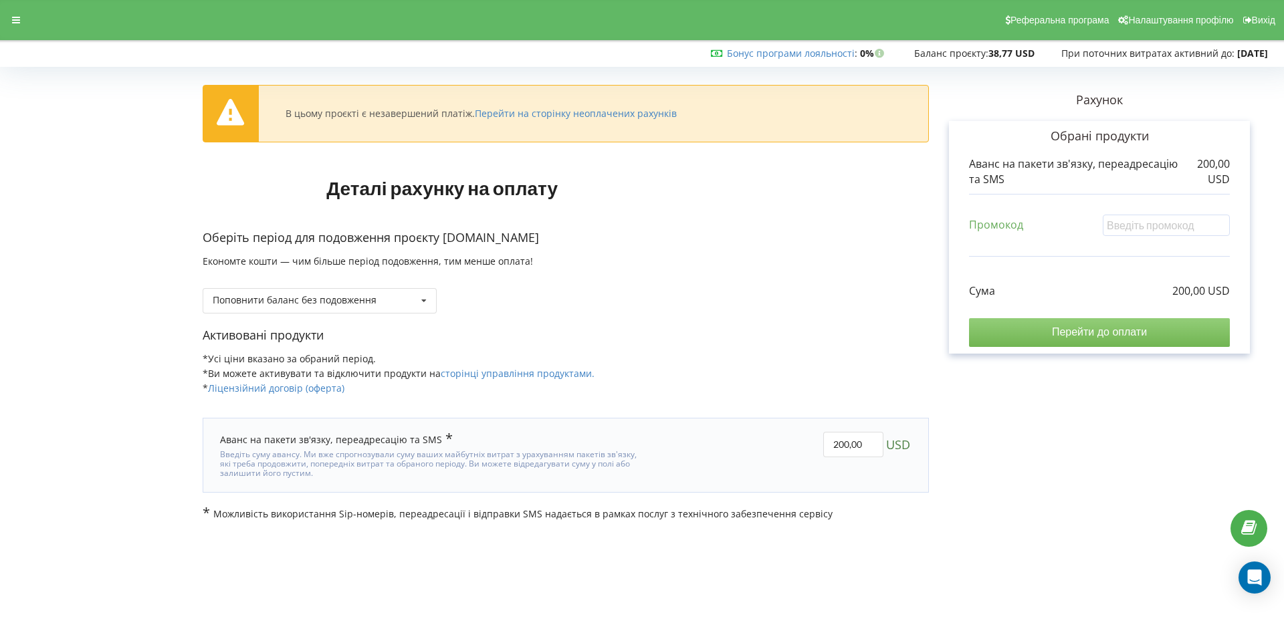
click at [1135, 336] on input "Перейти до оплати" at bounding box center [1099, 332] width 261 height 28
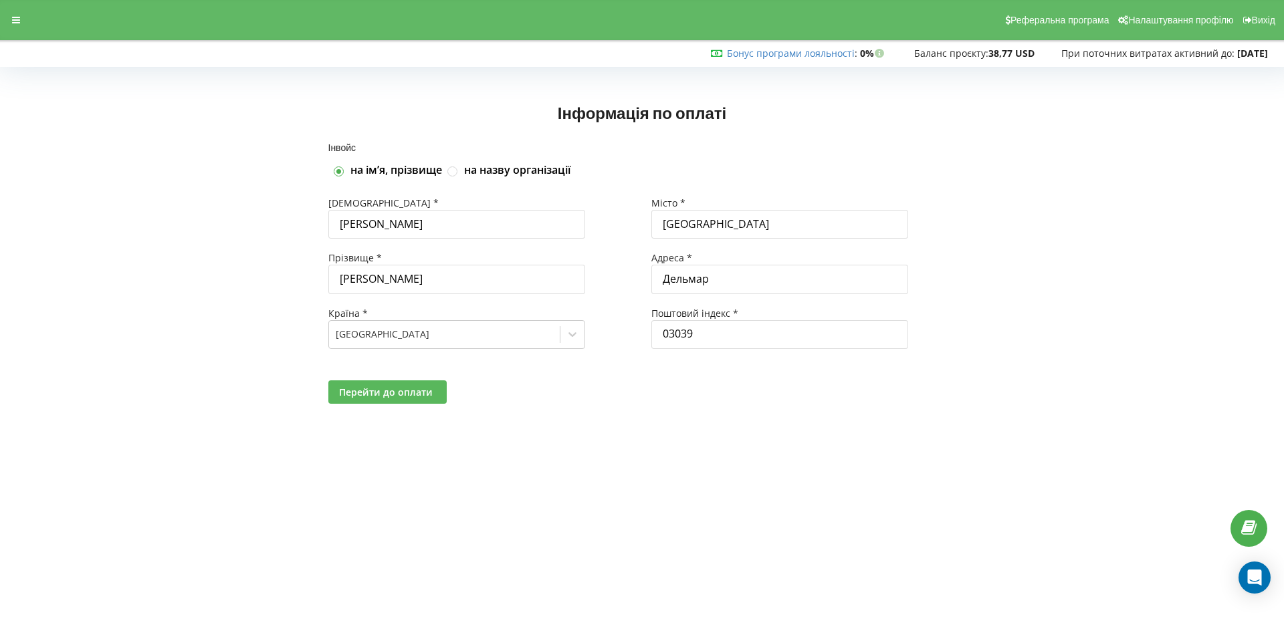
click at [423, 393] on span "Перейти до оплати" at bounding box center [386, 392] width 94 height 13
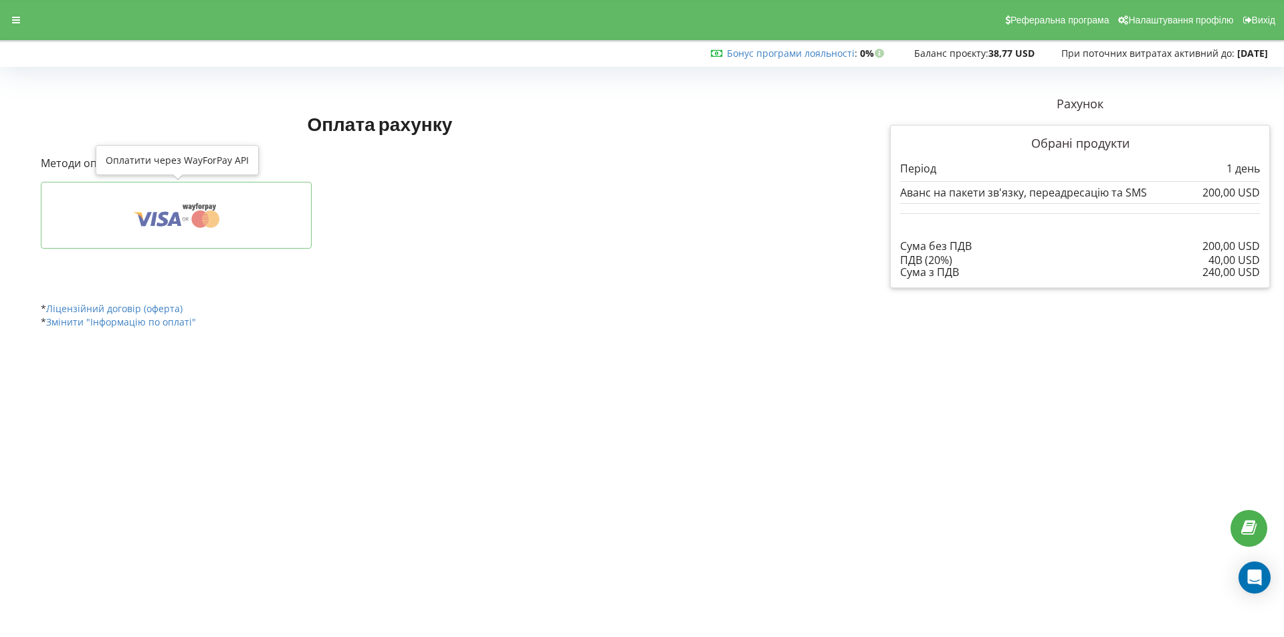
click at [222, 203] on icon at bounding box center [177, 215] width 230 height 25
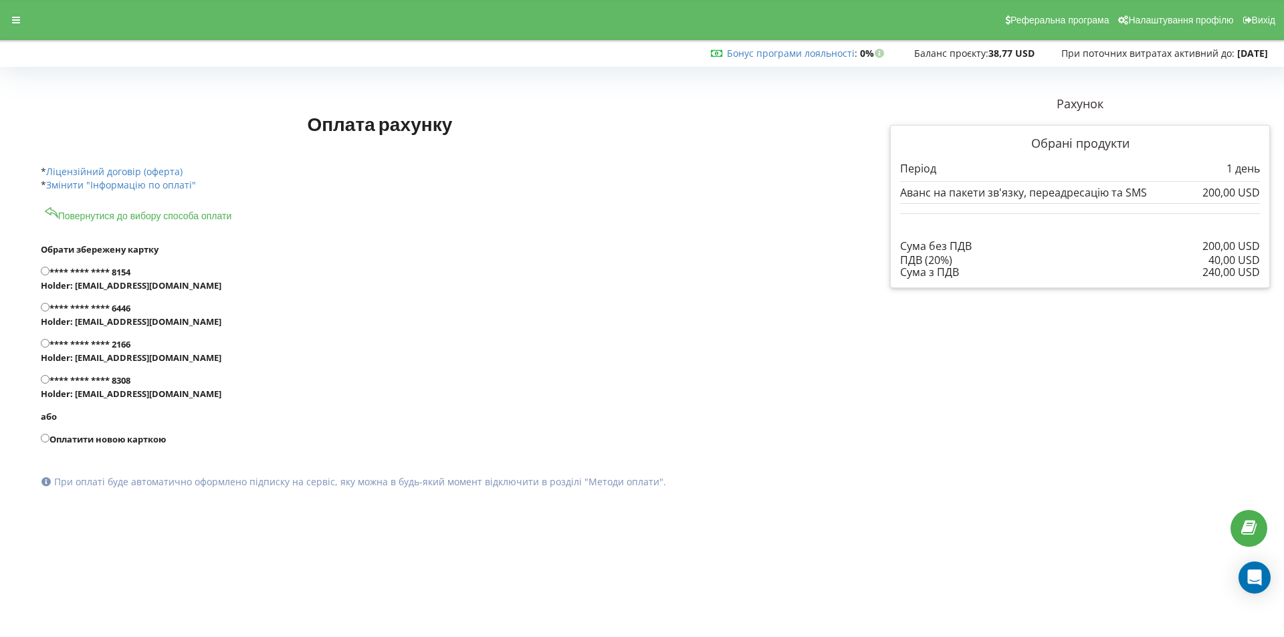
click at [72, 439] on label "Оплатити новою карткою" at bounding box center [430, 439] width 778 height 13
click at [49, 439] on input "Оплатити новою карткою" at bounding box center [45, 438] width 9 height 9
radio input "true"
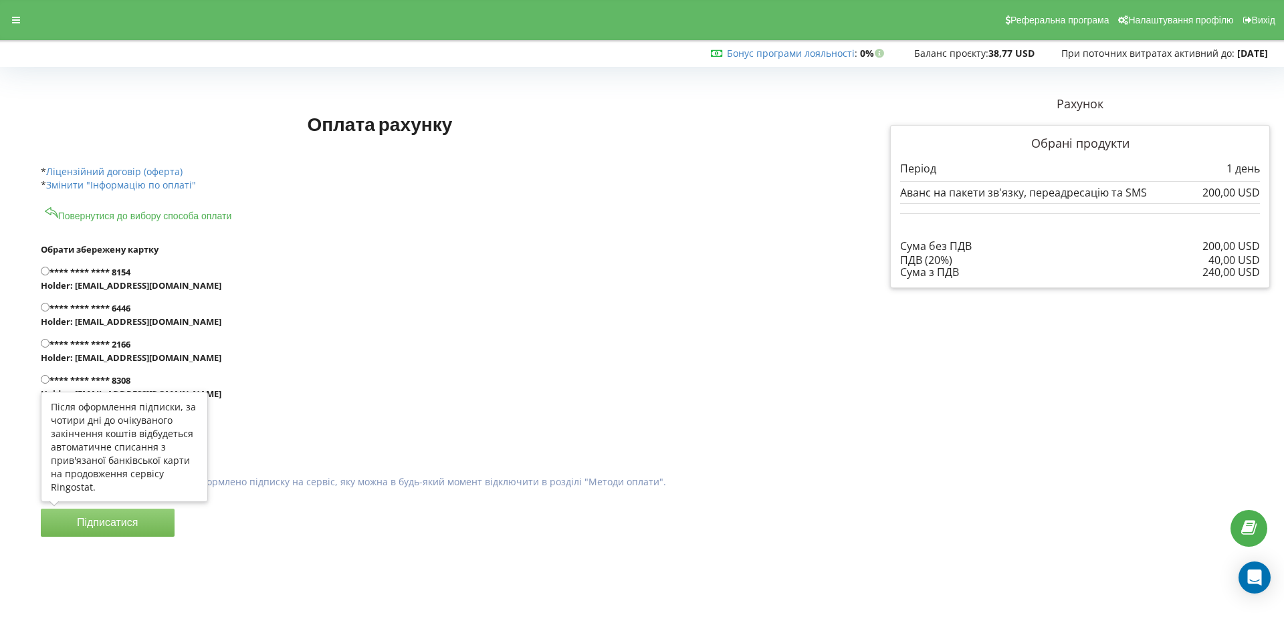
click at [120, 520] on button "Підписатися" at bounding box center [108, 523] width 134 height 28
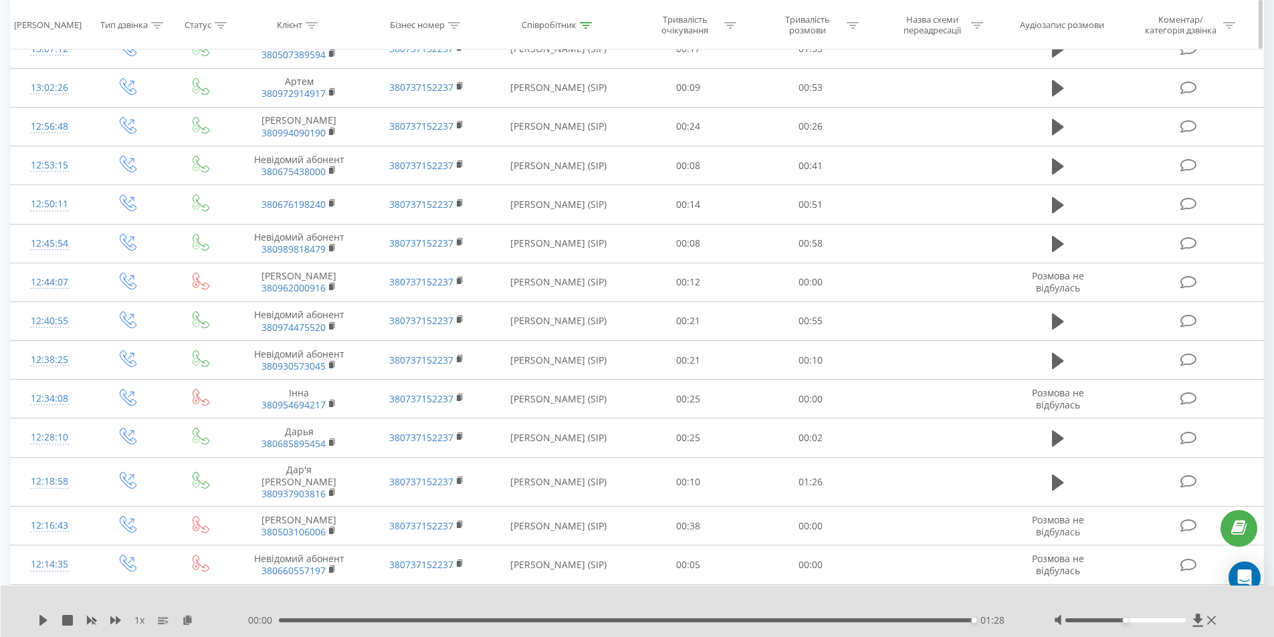
scroll to position [758, 0]
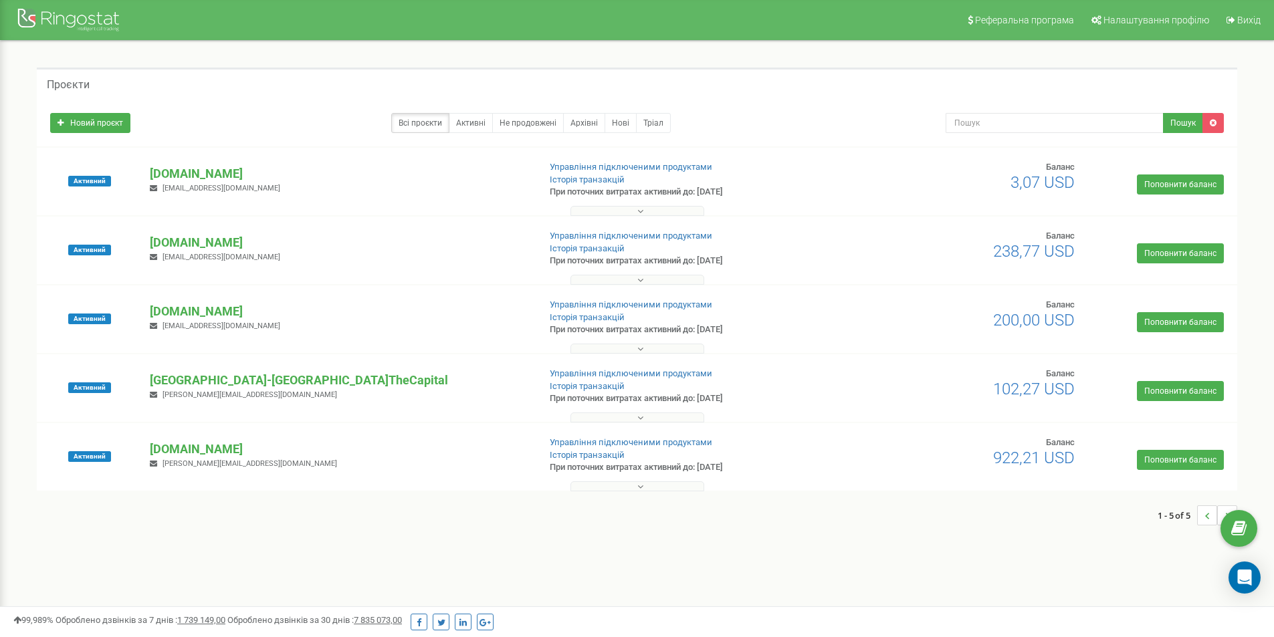
click at [410, 540] on div "Проєкти Новий проєкт Всі проєкти Активні Не продовжені Архівні [GEOGRAPHIC_DATA…" at bounding box center [637, 303] width 1254 height 525
click at [1177, 186] on link "Поповнити баланс" at bounding box center [1180, 185] width 87 height 20
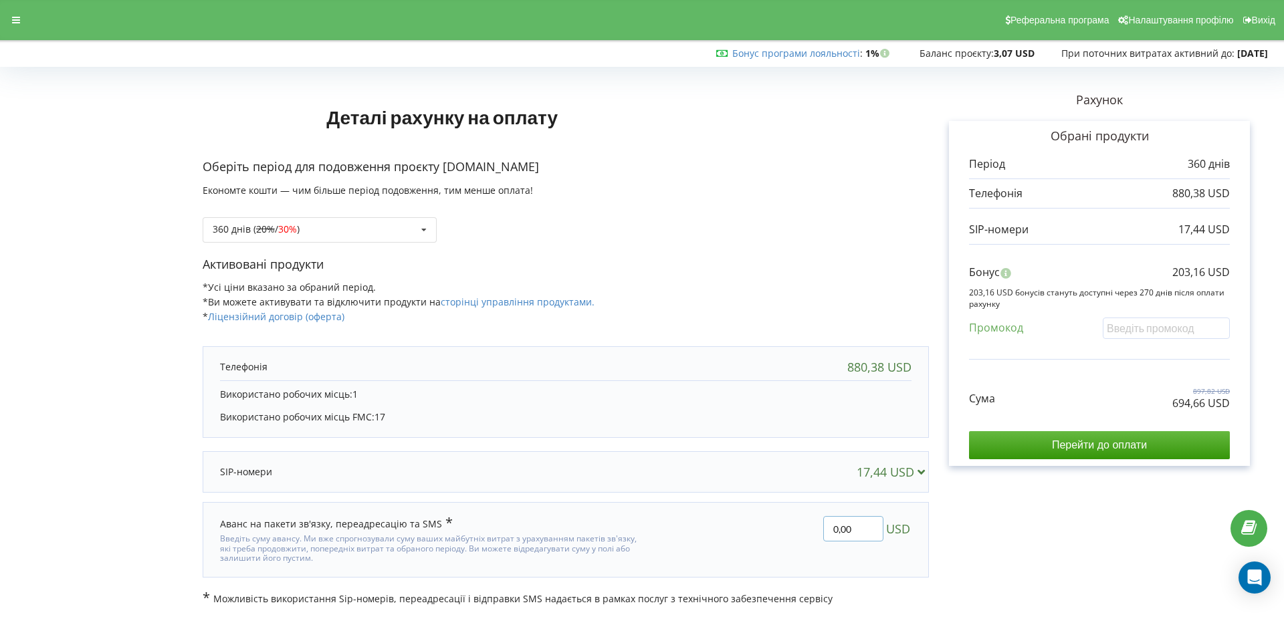
drag, startPoint x: 860, startPoint y: 534, endPoint x: 832, endPoint y: 532, distance: 27.4
click at [832, 532] on input "0,00" at bounding box center [853, 528] width 60 height 25
drag, startPoint x: 324, startPoint y: 227, endPoint x: 294, endPoint y: 246, distance: 35.2
click at [323, 227] on div "360 днів ( 20% / 30% ) Поповнити баланс без подовження 20% / 30% 30% /" at bounding box center [320, 229] width 234 height 25
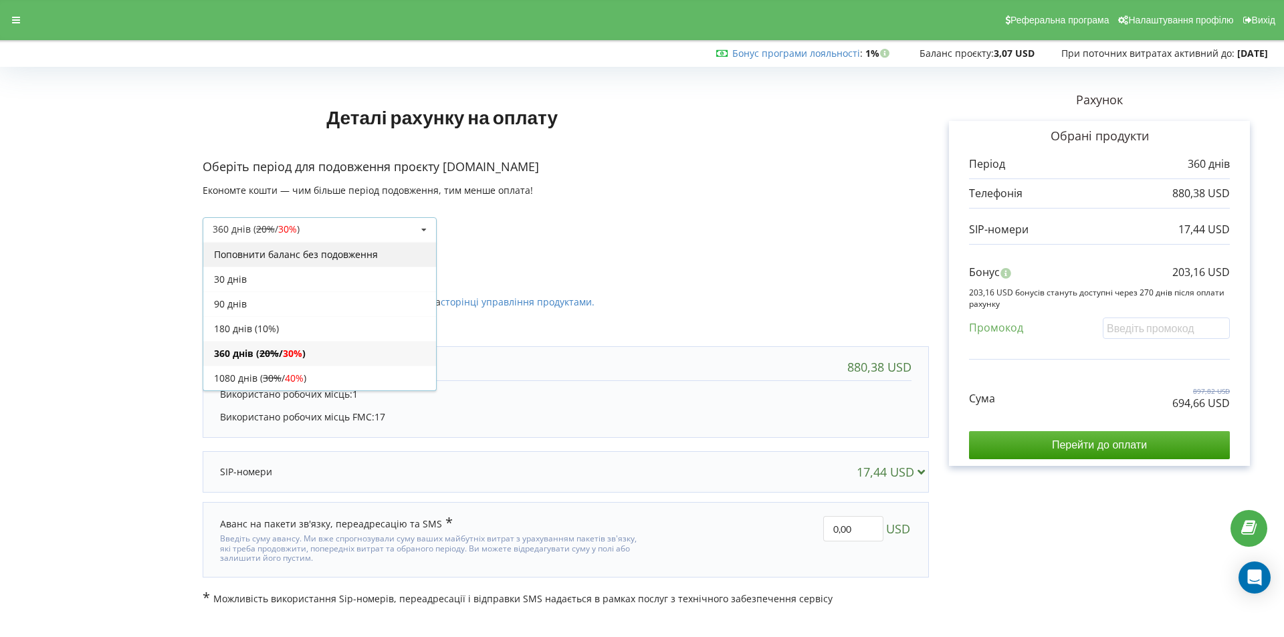
click at [299, 249] on div "Поповнити баланс без подовження" at bounding box center [319, 254] width 233 height 25
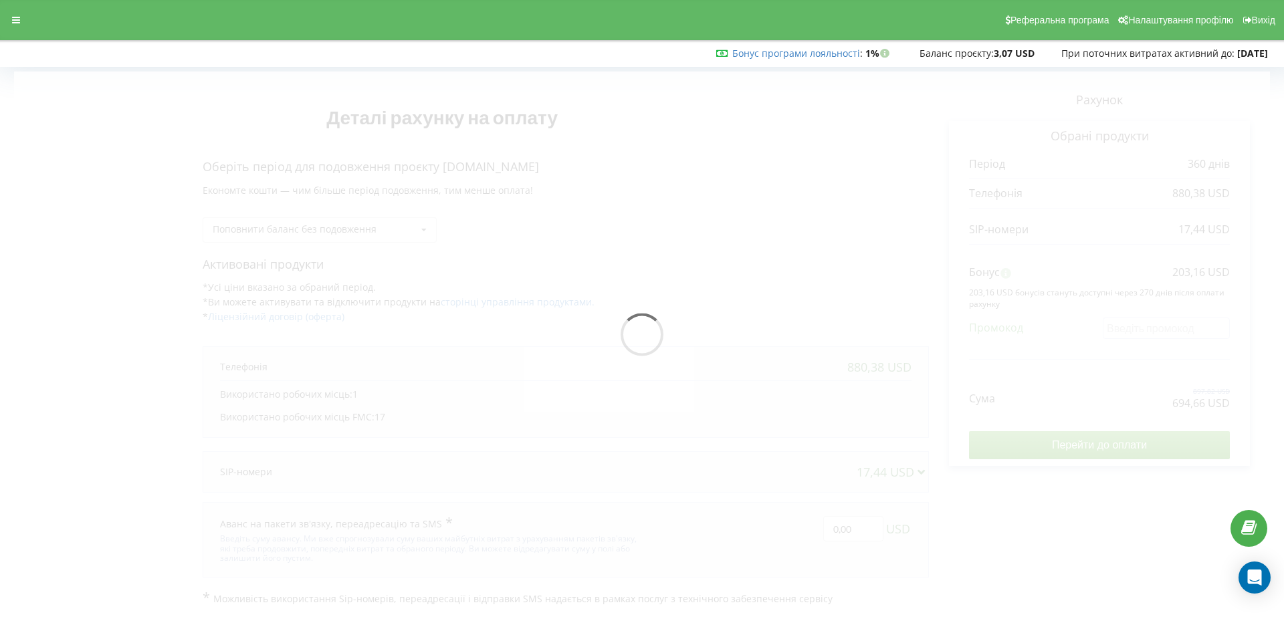
click at [342, 222] on div at bounding box center [642, 339] width 1256 height 534
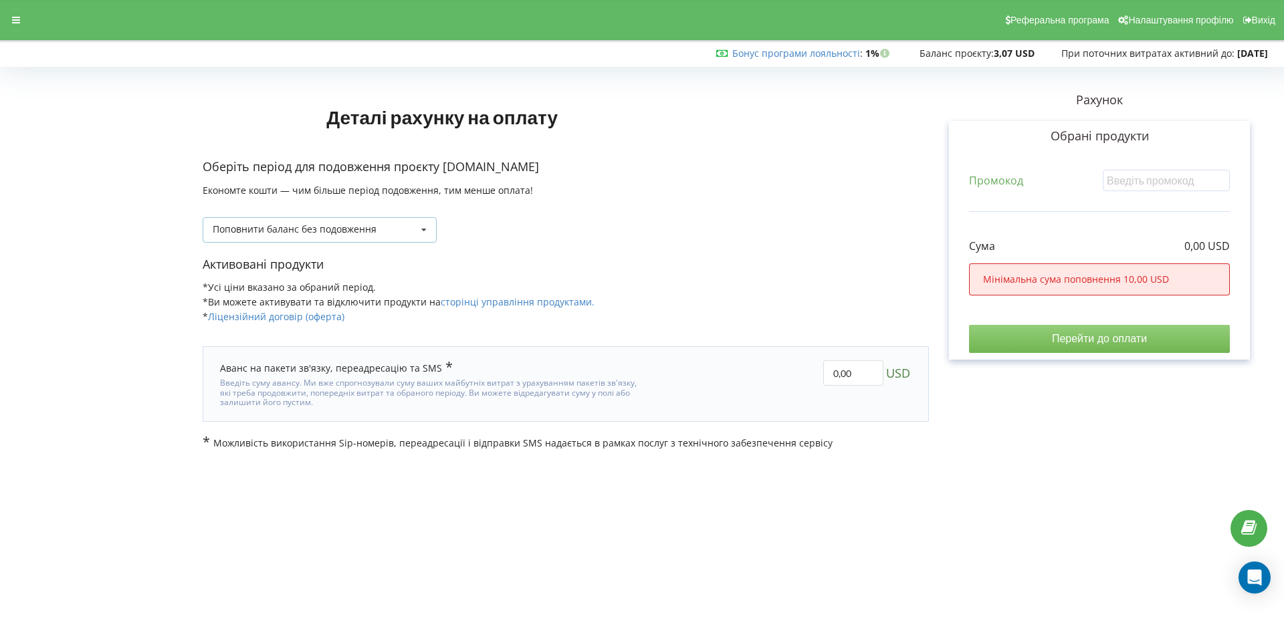
click at [402, 233] on div "Поповнити баланс без подовження Поповнити баланс без подовження 30 днів 20% / 3…" at bounding box center [320, 229] width 234 height 25
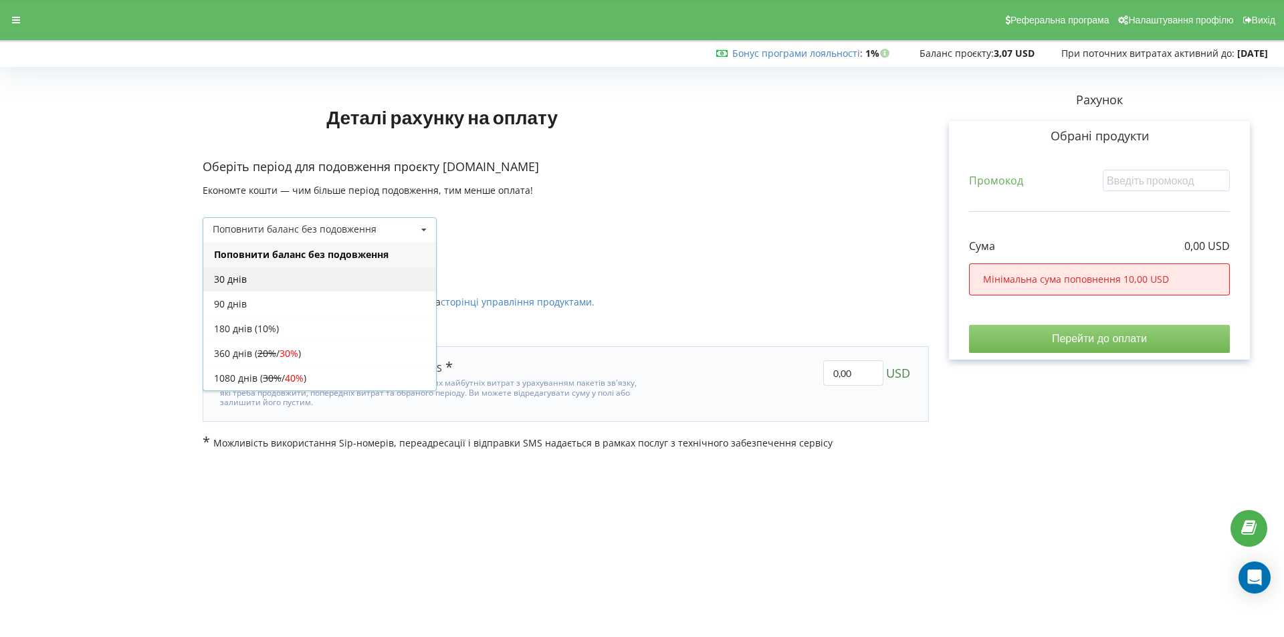
click at [267, 278] on div "30 днів" at bounding box center [319, 279] width 233 height 25
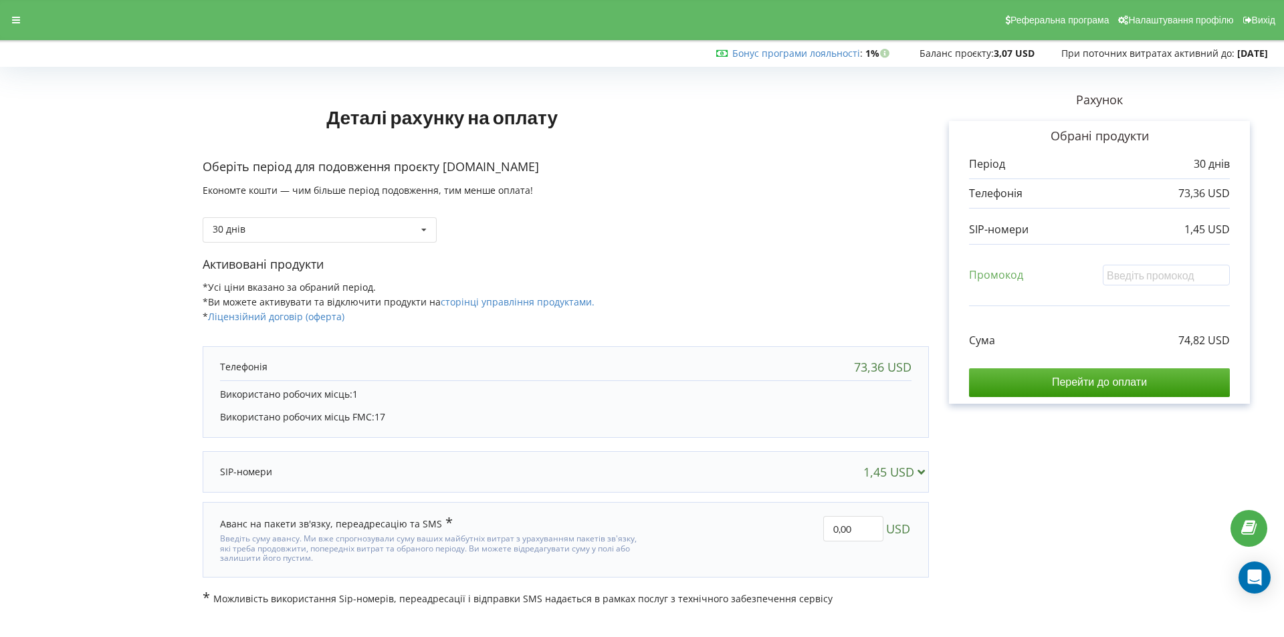
click at [142, 421] on form "Деталі рахунку на оплату Оберіть період для подовження проєкту HRteam.com.ua Ек…" at bounding box center [642, 339] width 1256 height 534
click at [328, 236] on div "30 днів Поповнити баланс без подовження 30 днів 20% / 30% 30% / 40%" at bounding box center [320, 229] width 234 height 25
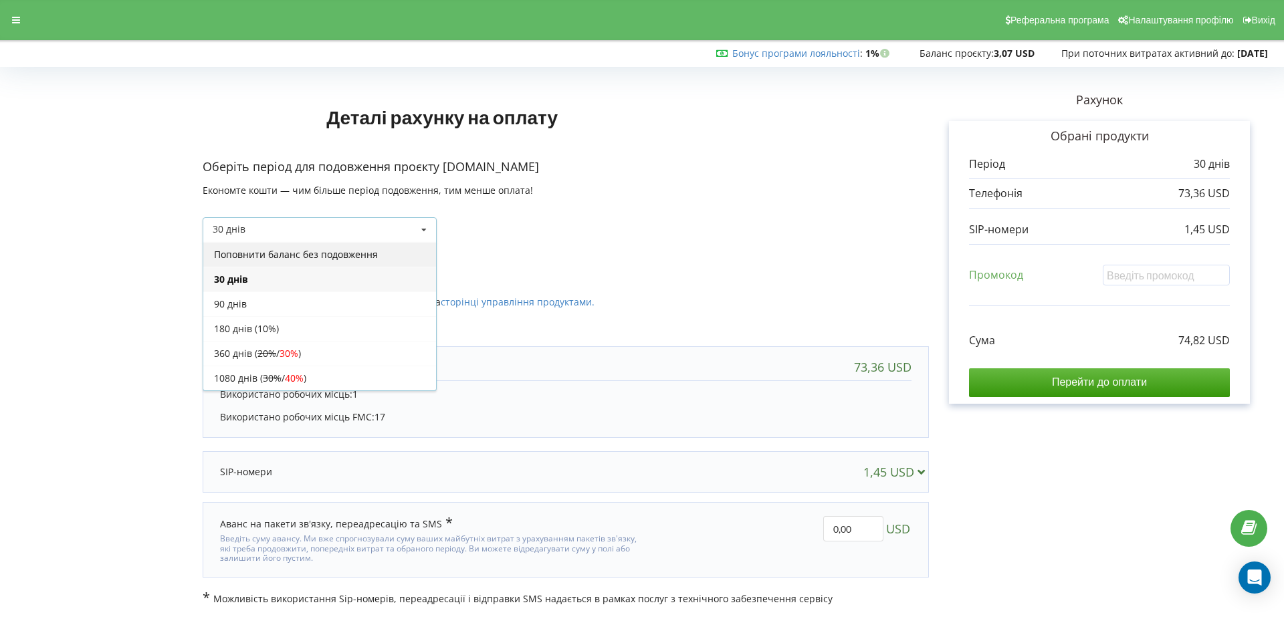
click at [306, 253] on div "Поповнити баланс без подовження" at bounding box center [319, 254] width 233 height 25
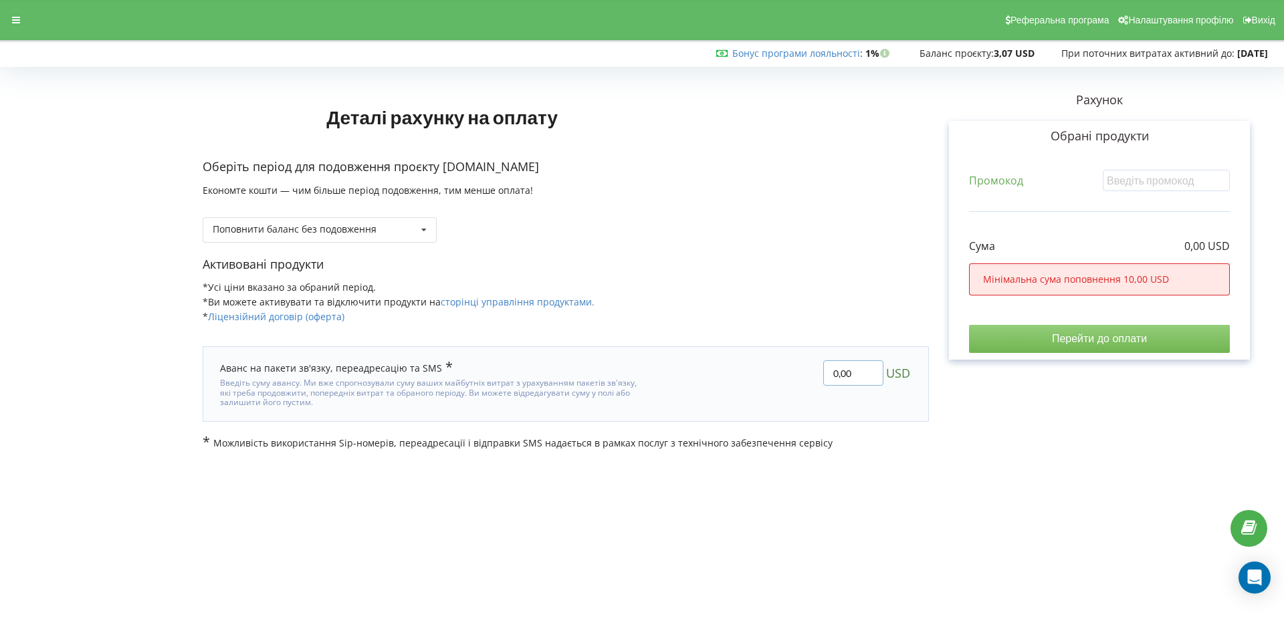
drag, startPoint x: 871, startPoint y: 376, endPoint x: 780, endPoint y: 376, distance: 91.6
click at [780, 376] on div "0,00 USD" at bounding box center [788, 384] width 266 height 66
type input "50"
click at [1101, 336] on div "Деталі рахунку на оплату Оберіть період для подовження проєкту HRteam.com.ua Ек…" at bounding box center [642, 261] width 1256 height 378
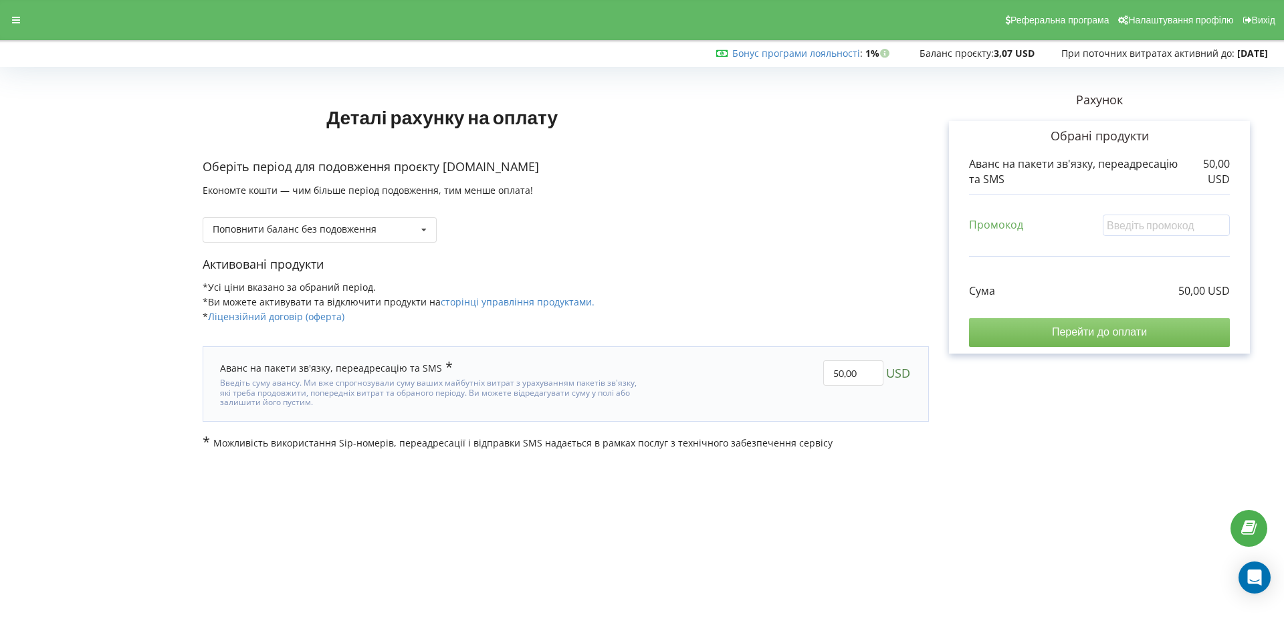
click at [1130, 338] on input "Перейти до оплати" at bounding box center [1099, 332] width 261 height 28
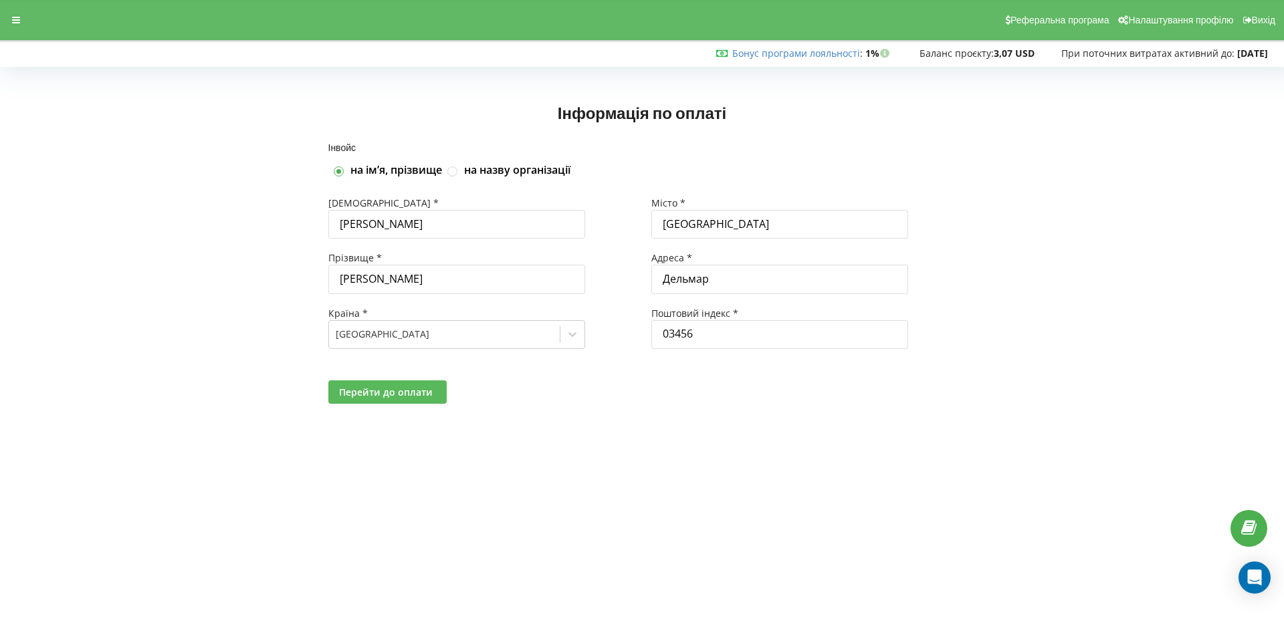
click at [380, 398] on span "Перейти до оплати" at bounding box center [386, 392] width 94 height 13
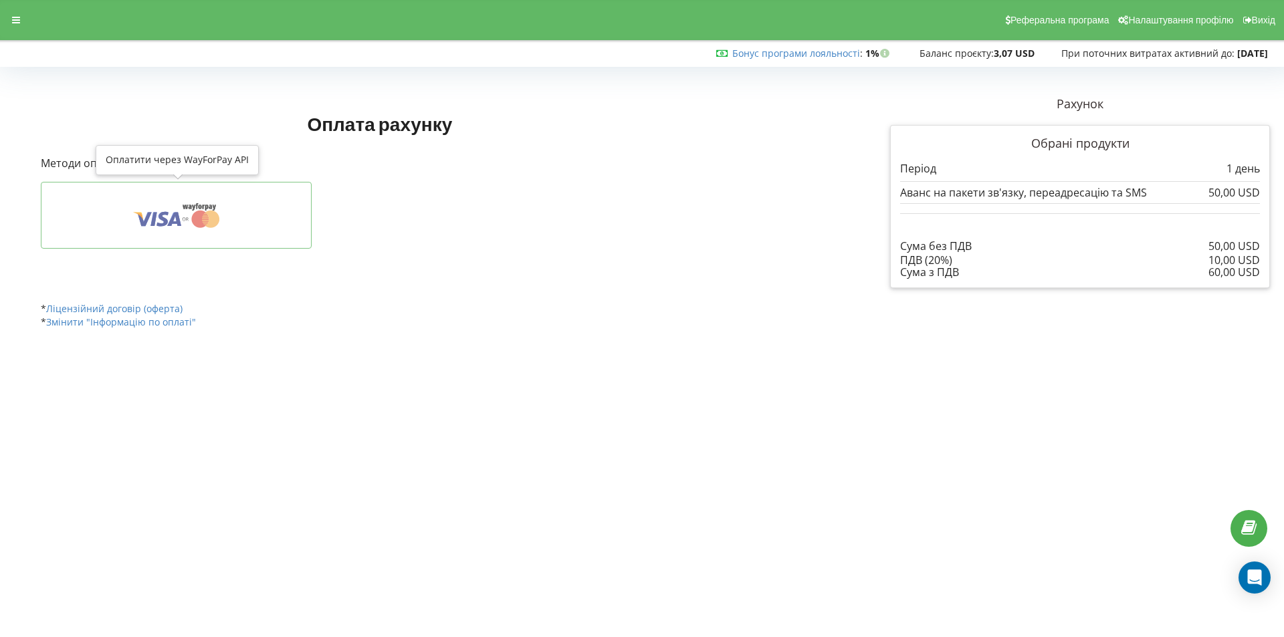
click at [137, 222] on icon at bounding box center [177, 215] width 230 height 25
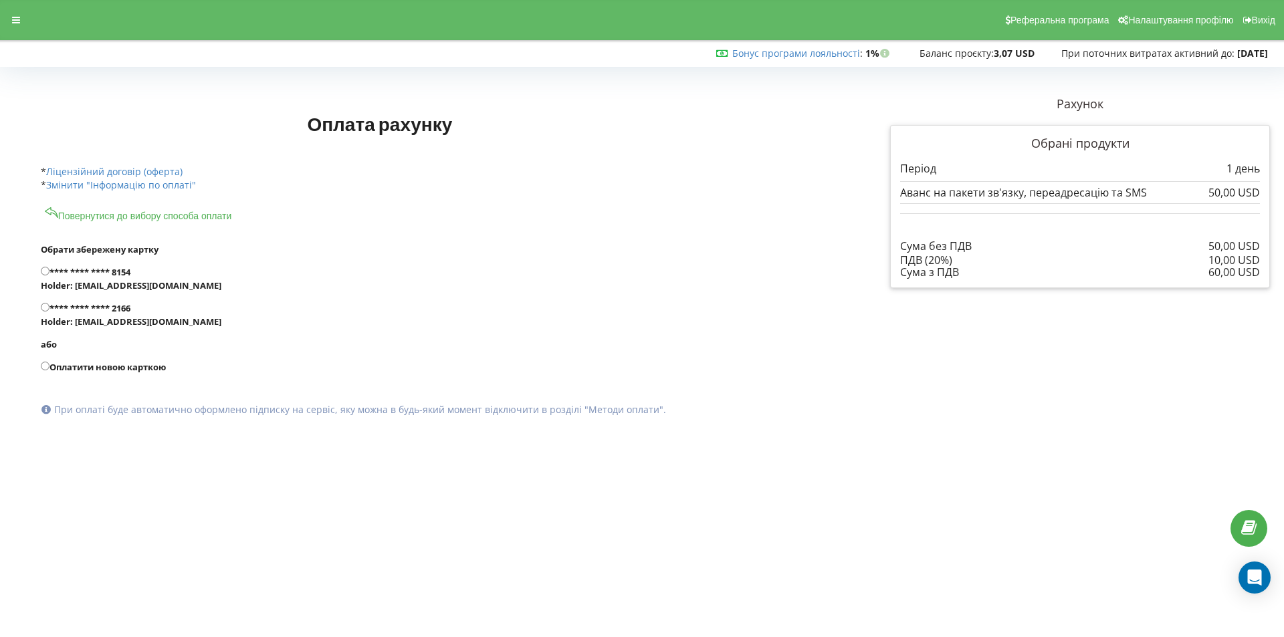
click at [96, 372] on label "Оплатити новою карткою" at bounding box center [430, 366] width 778 height 13
click at [49, 370] on input "Оплатити новою карткою" at bounding box center [45, 366] width 9 height 9
radio input "true"
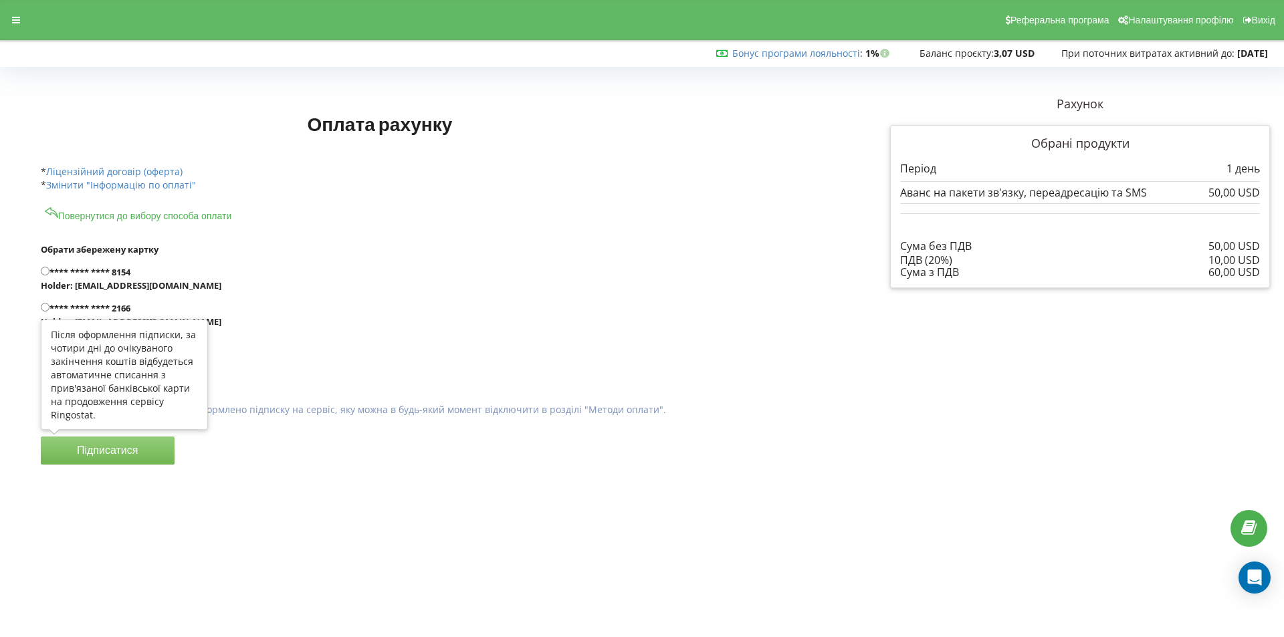
click at [106, 452] on button "Підписатися" at bounding box center [108, 451] width 134 height 28
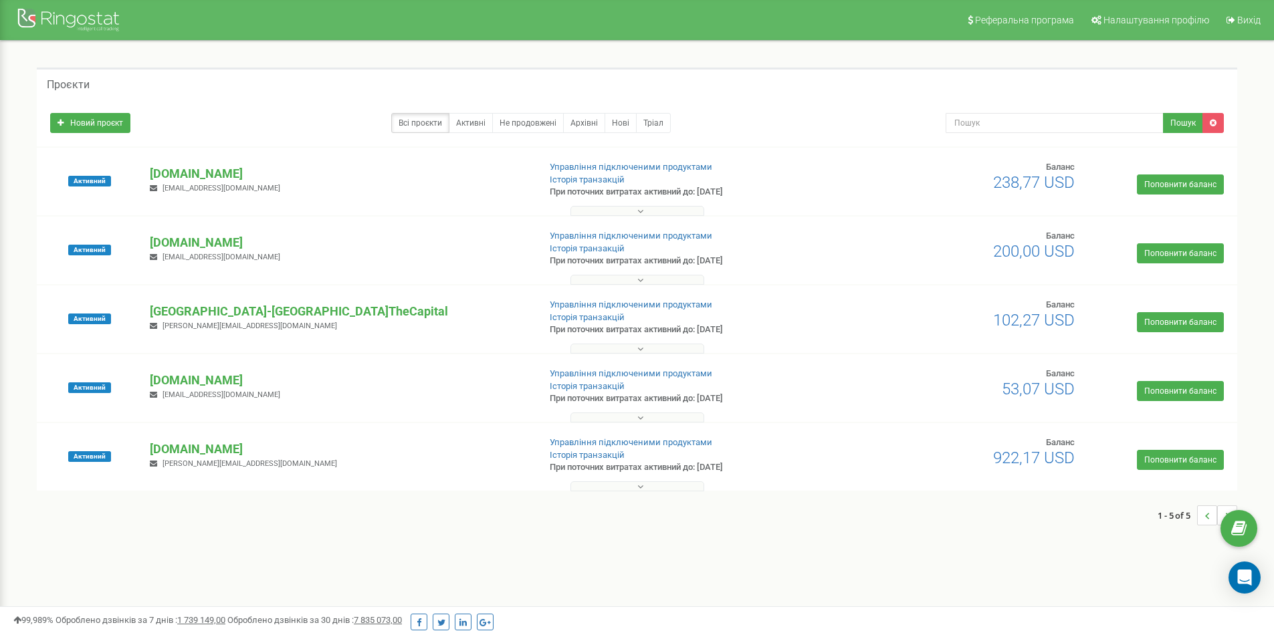
click at [477, 546] on div "Проєкти Новий проєкт Всі проєкти Активні Не продовжені Архівні [GEOGRAPHIC_DATA…" at bounding box center [637, 303] width 1254 height 525
click at [503, 523] on div "1 - 5 of 5" at bounding box center [637, 515] width 1200 height 47
